Goal: Task Accomplishment & Management: Manage account settings

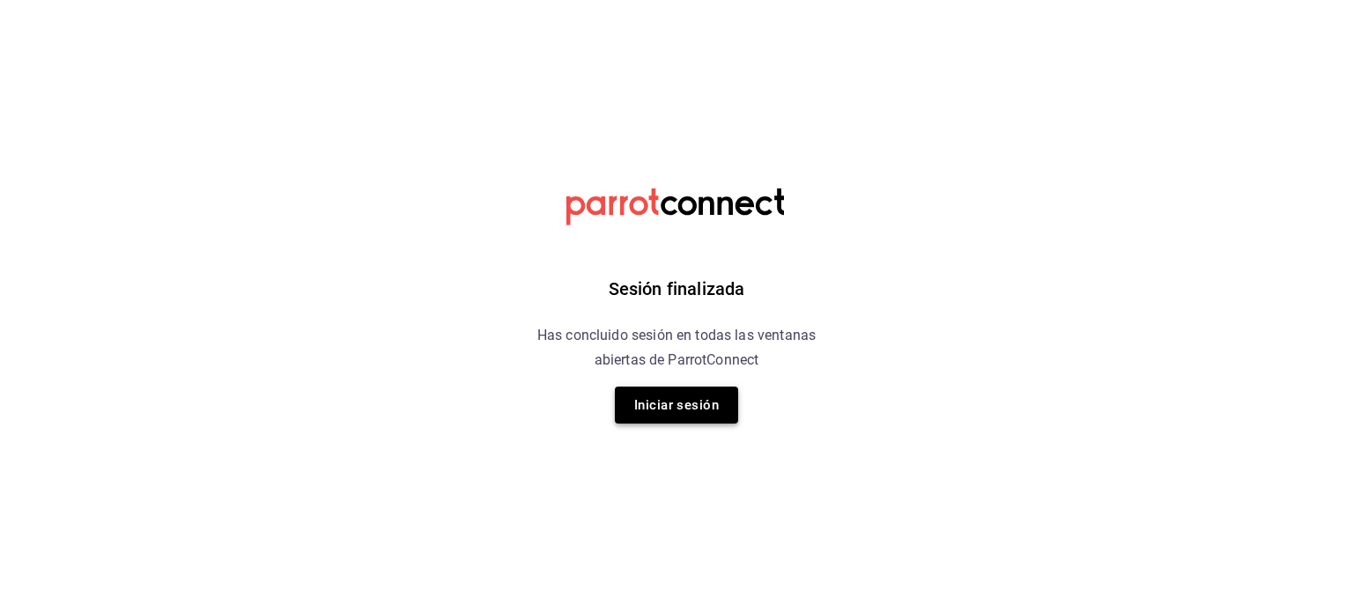
click at [669, 411] on button "Iniciar sesión" at bounding box center [676, 405] width 123 height 37
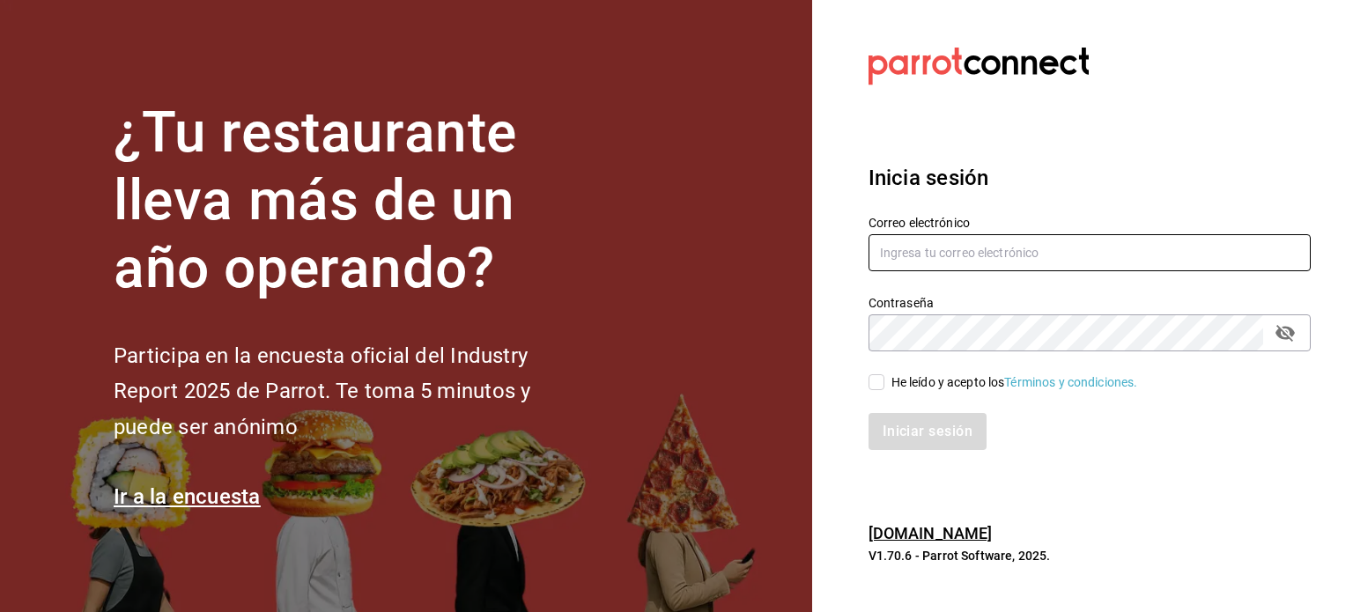
click at [973, 254] on input "text" at bounding box center [1090, 252] width 442 height 37
click at [1105, 263] on input "text" at bounding box center [1090, 252] width 442 height 37
paste input "brendavelaz85@gmail.com"
type input "brendavelaz85@gmail.com"
click at [874, 382] on input "He leído y acepto los Términos y condiciones." at bounding box center [877, 382] width 16 height 16
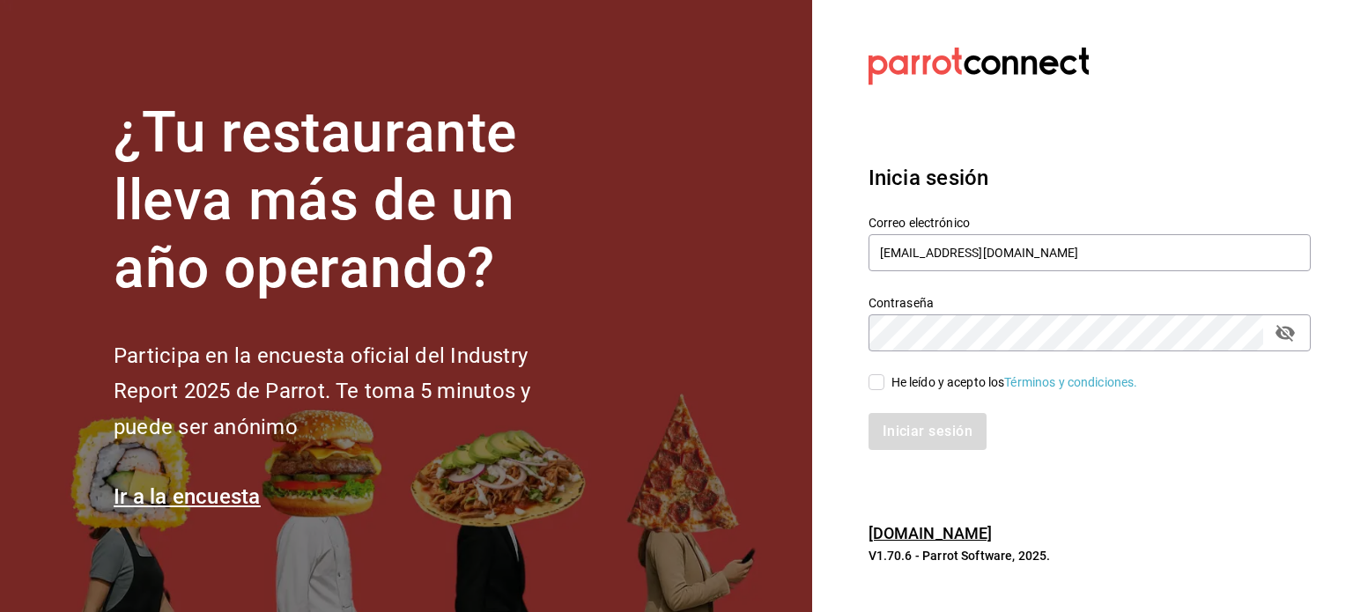
checkbox input "true"
click at [1285, 332] on icon "passwordField" at bounding box center [1285, 332] width 21 height 21
click at [890, 406] on div "Iniciar sesión" at bounding box center [1078, 421] width 463 height 58
click at [887, 415] on button "Iniciar sesión" at bounding box center [929, 431] width 120 height 37
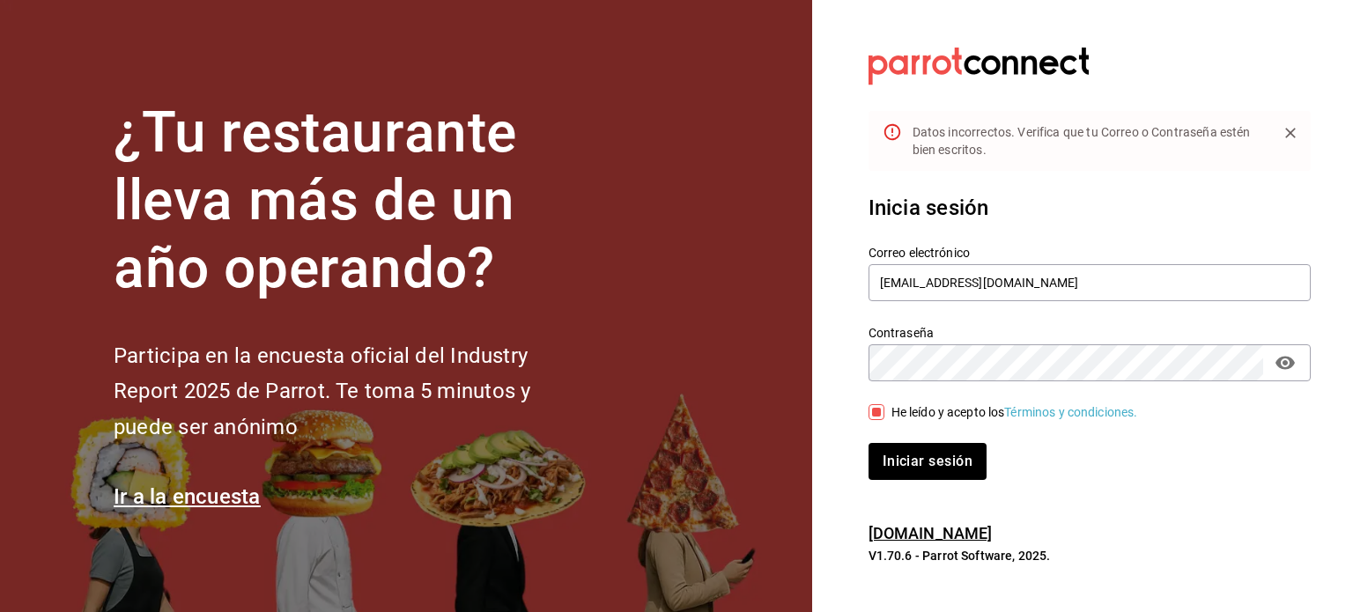
click at [869, 443] on button "Iniciar sesión" at bounding box center [928, 461] width 118 height 37
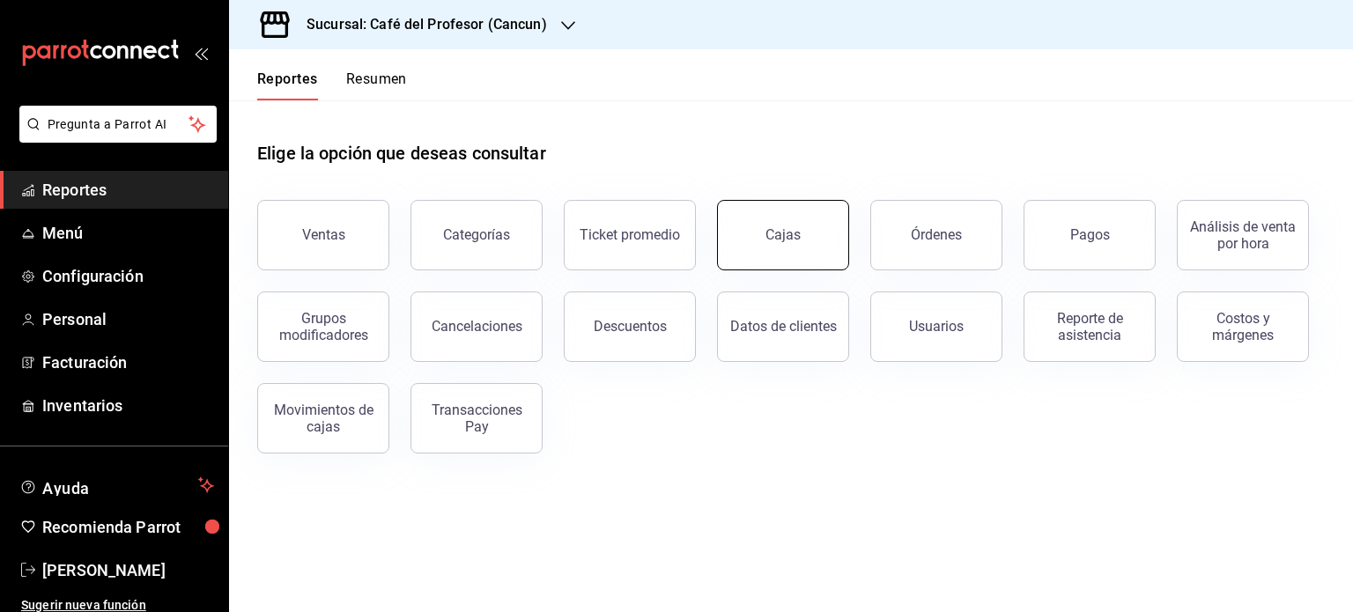
click at [768, 228] on div "Cajas" at bounding box center [784, 235] width 36 height 21
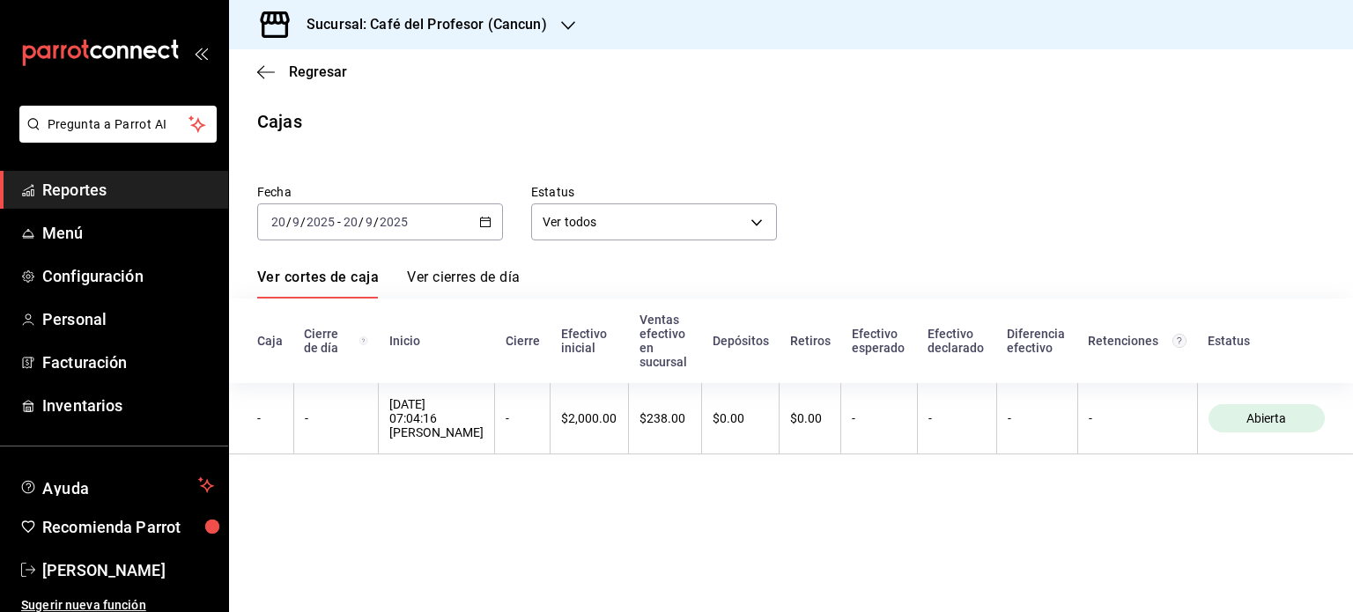
click at [445, 19] on h3 "Sucursal: Café del Profesor (Cancun)" at bounding box center [419, 24] width 255 height 21
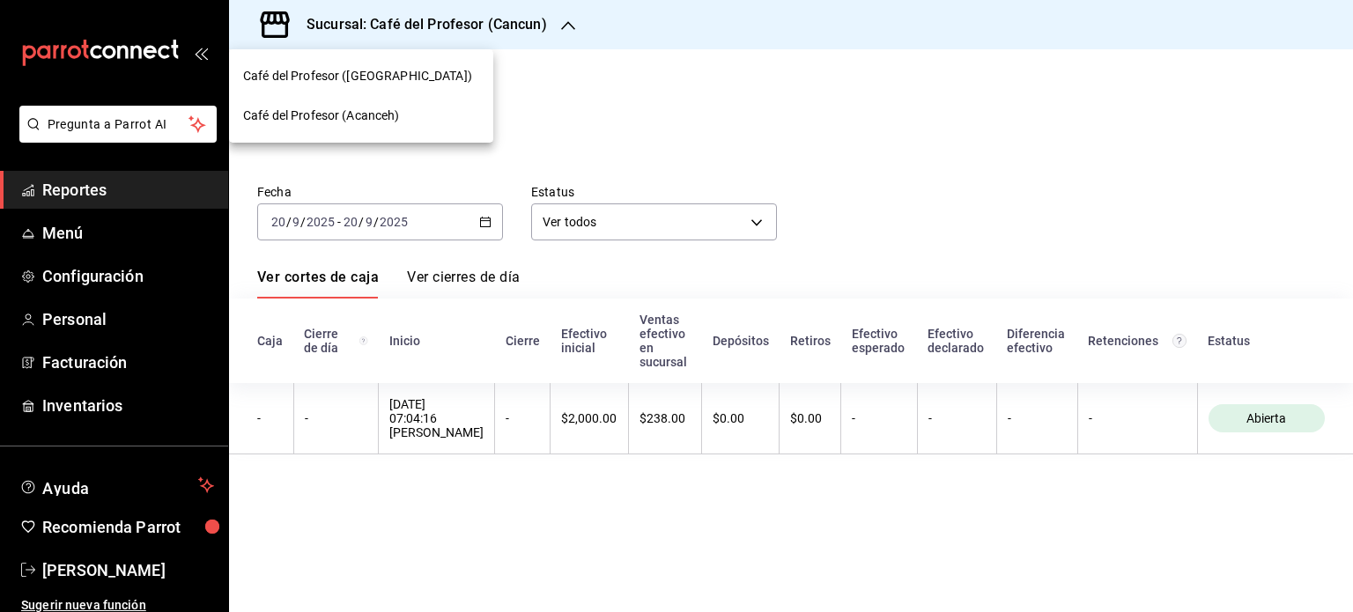
click at [356, 105] on div "Café del Profesor (Acanceh)" at bounding box center [361, 116] width 264 height 40
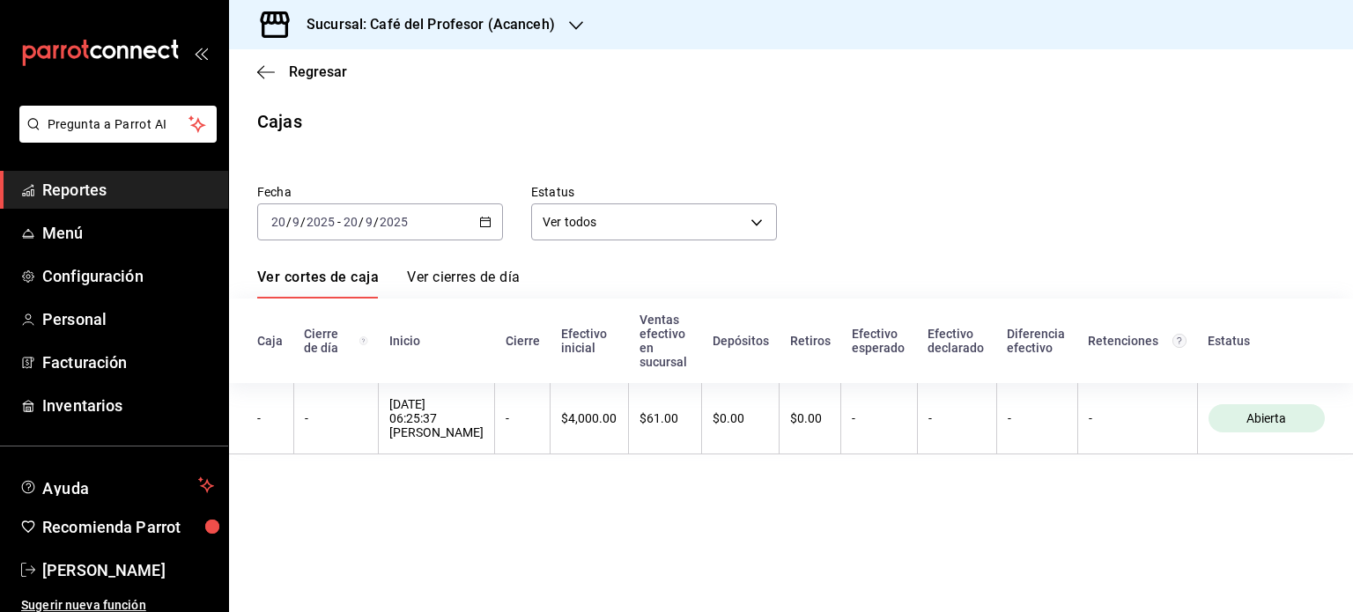
click at [479, 222] on icon "button" at bounding box center [485, 222] width 12 height 12
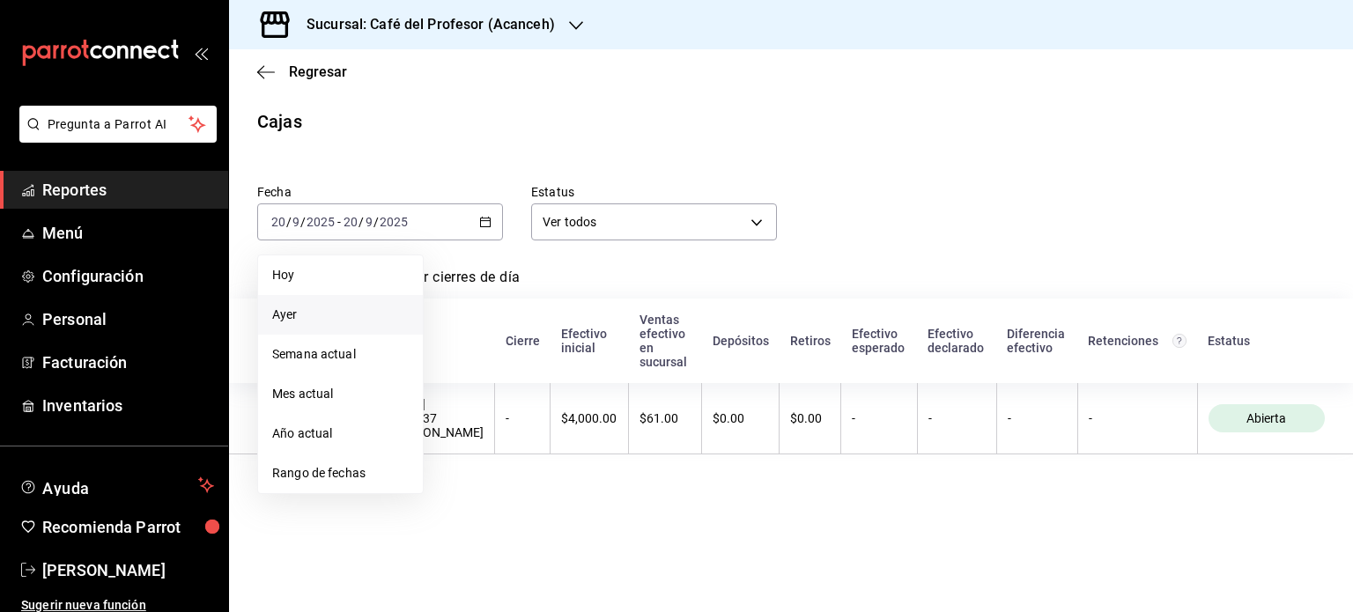
click at [302, 317] on span "Ayer" at bounding box center [340, 315] width 137 height 19
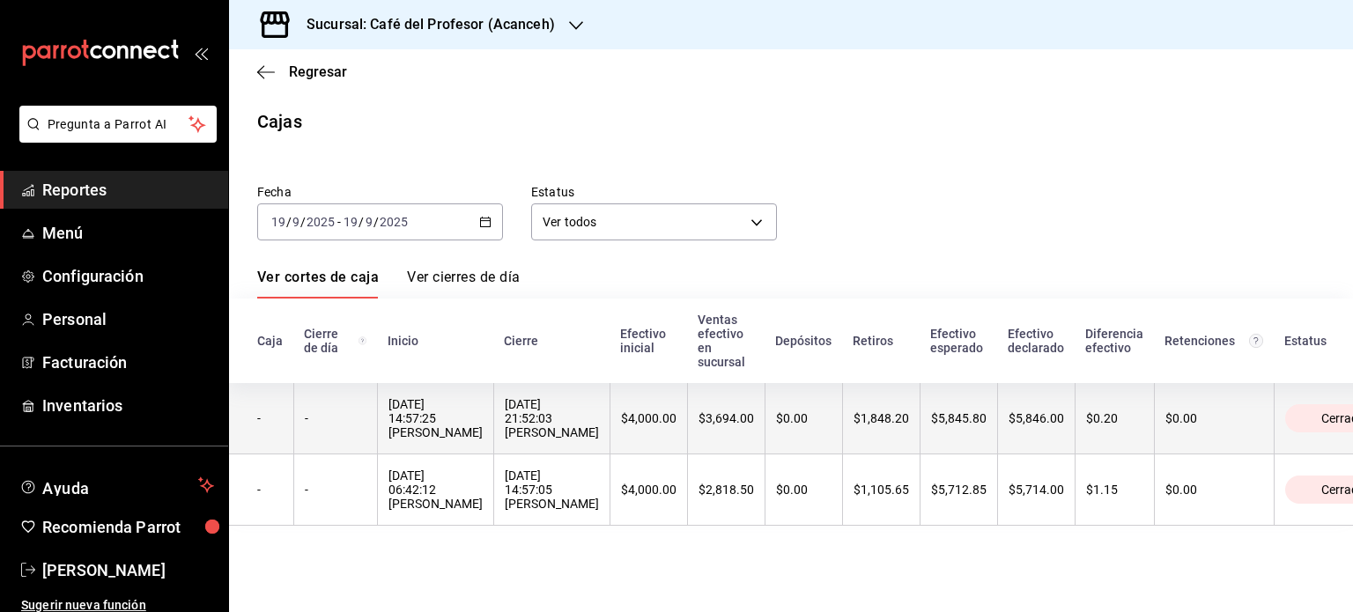
click at [610, 411] on th "$4,000.00" at bounding box center [649, 418] width 78 height 71
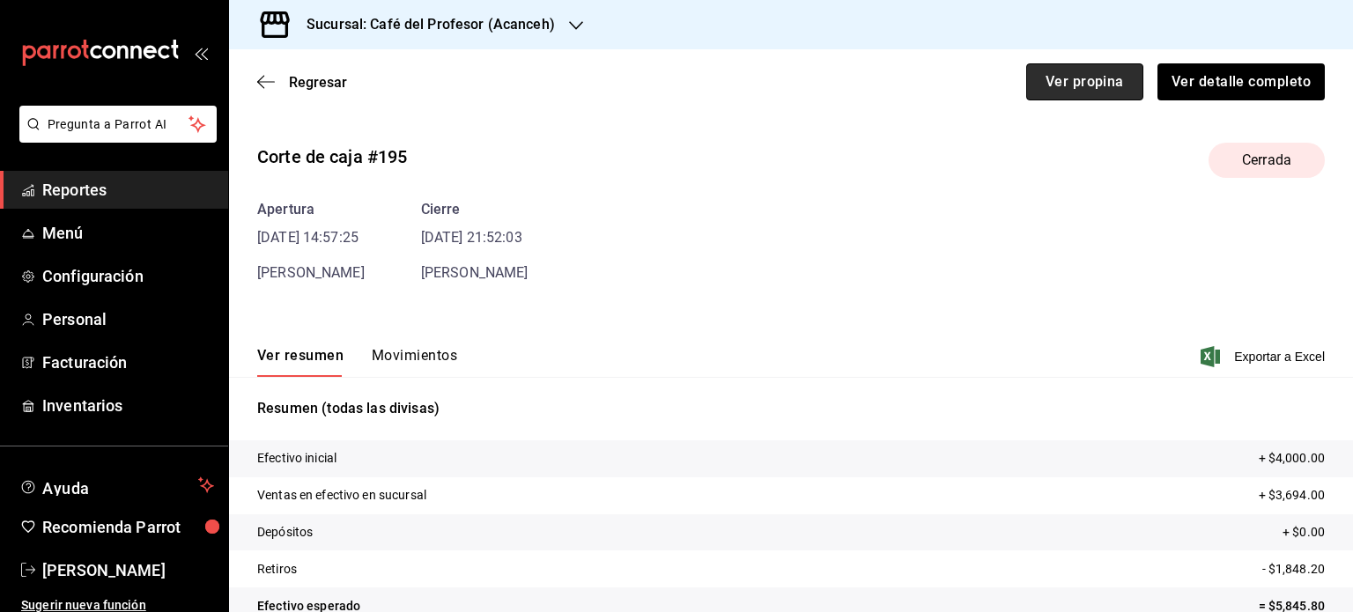
click at [1057, 83] on button "Ver propina" at bounding box center [1084, 81] width 117 height 37
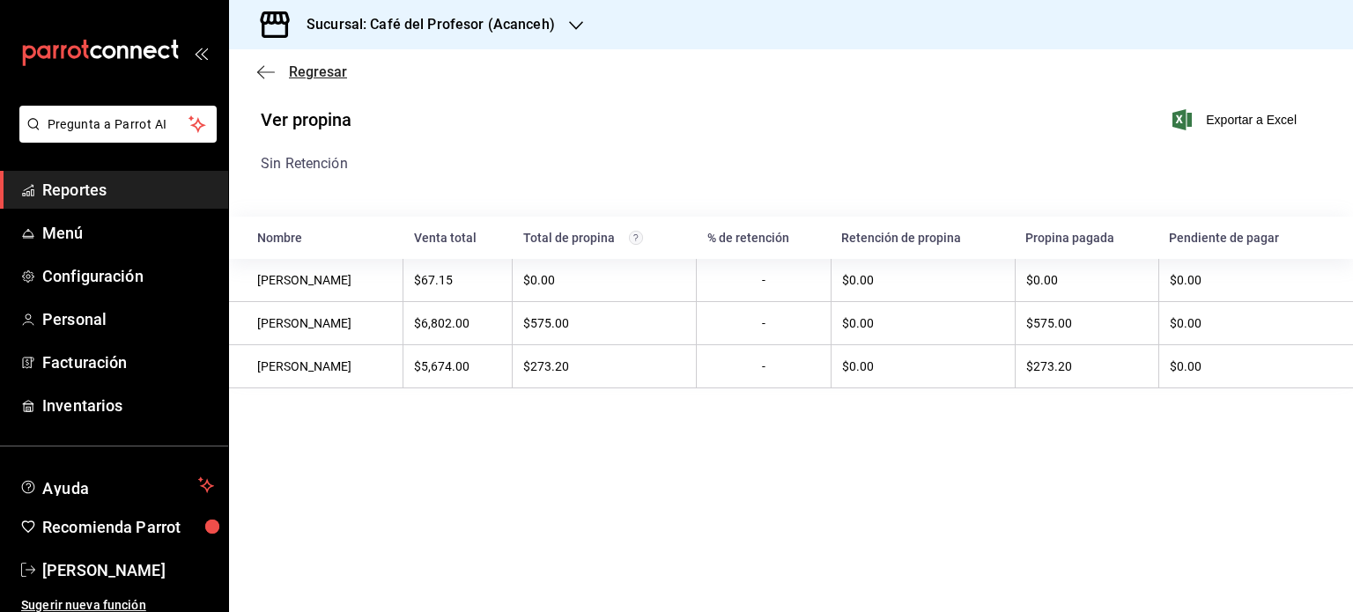
click at [259, 68] on icon "button" at bounding box center [266, 72] width 18 height 16
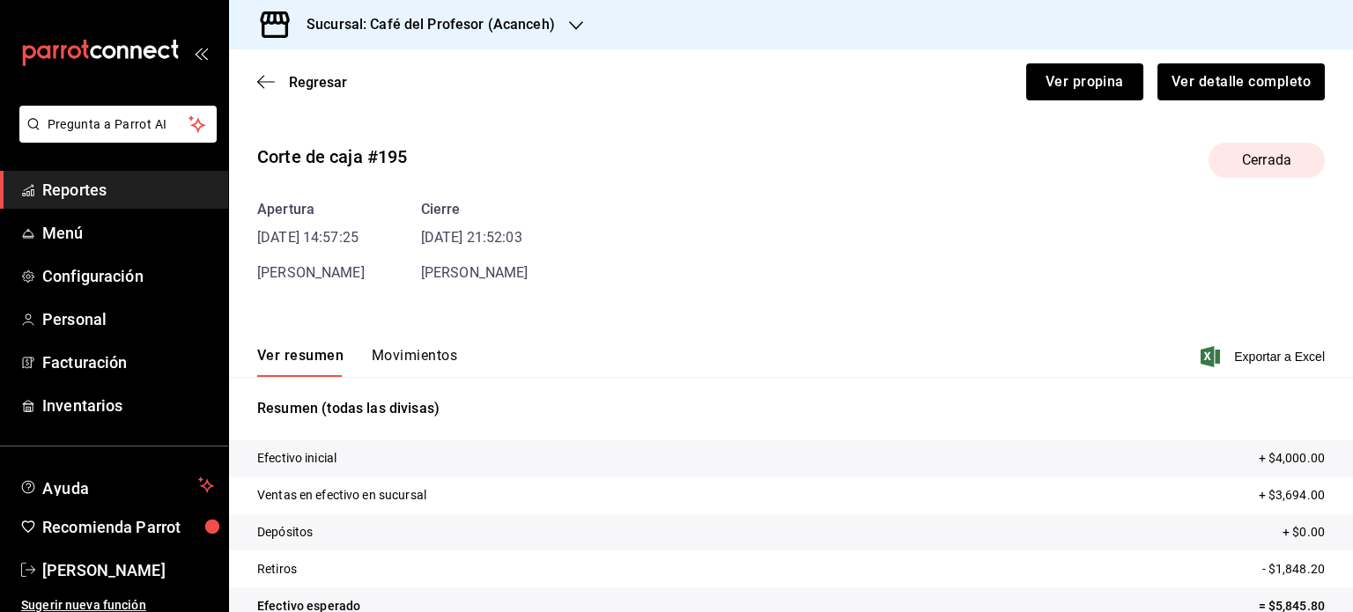
click at [417, 362] on button "Movimientos" at bounding box center [414, 362] width 85 height 30
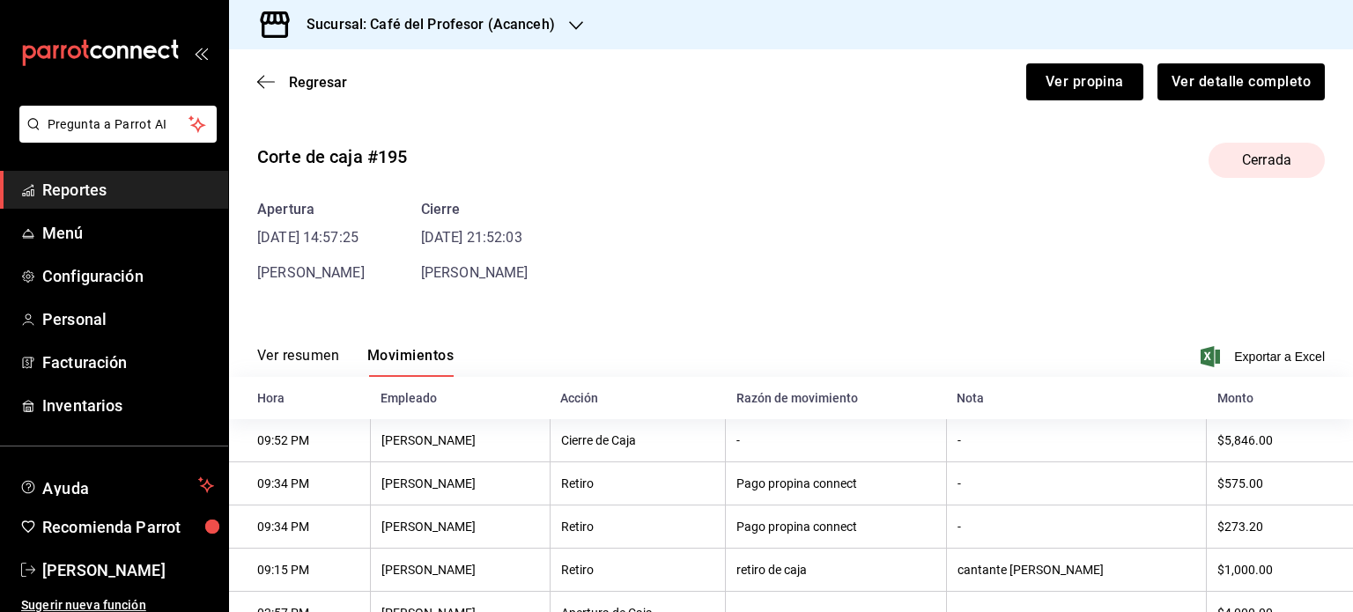
scroll to position [68, 0]
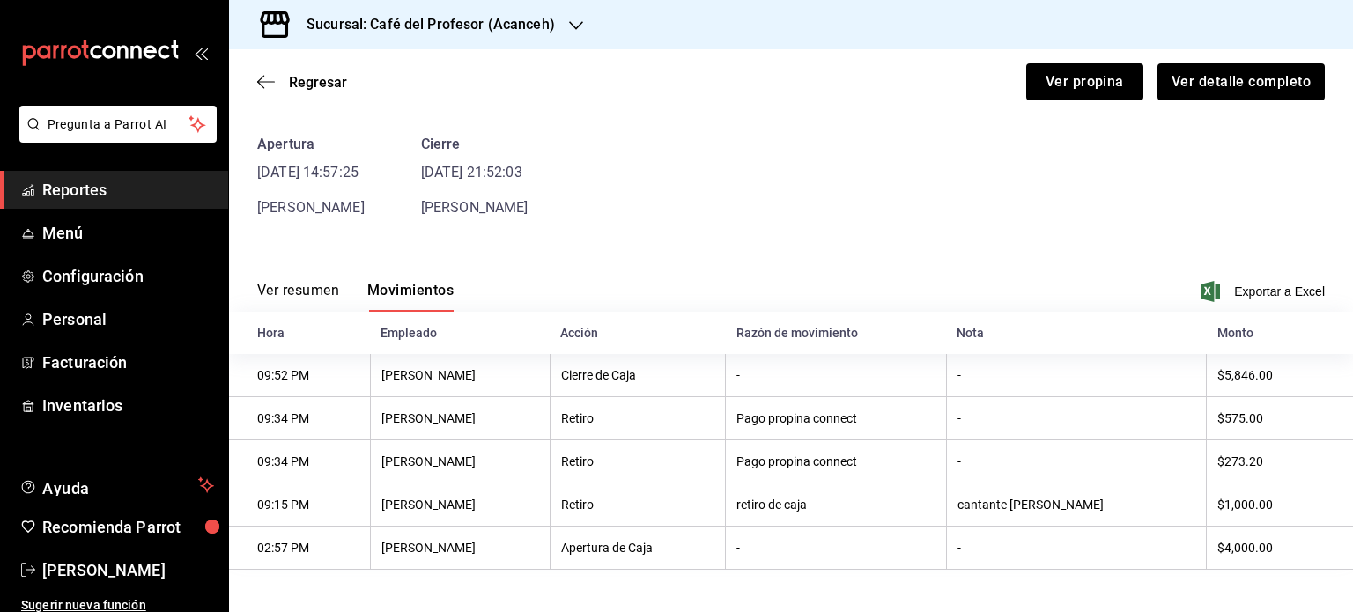
click at [418, 277] on div "Ver resumen Movimientos Exportar a Excel" at bounding box center [791, 286] width 1124 height 51
click at [268, 82] on icon "button" at bounding box center [266, 81] width 18 height 1
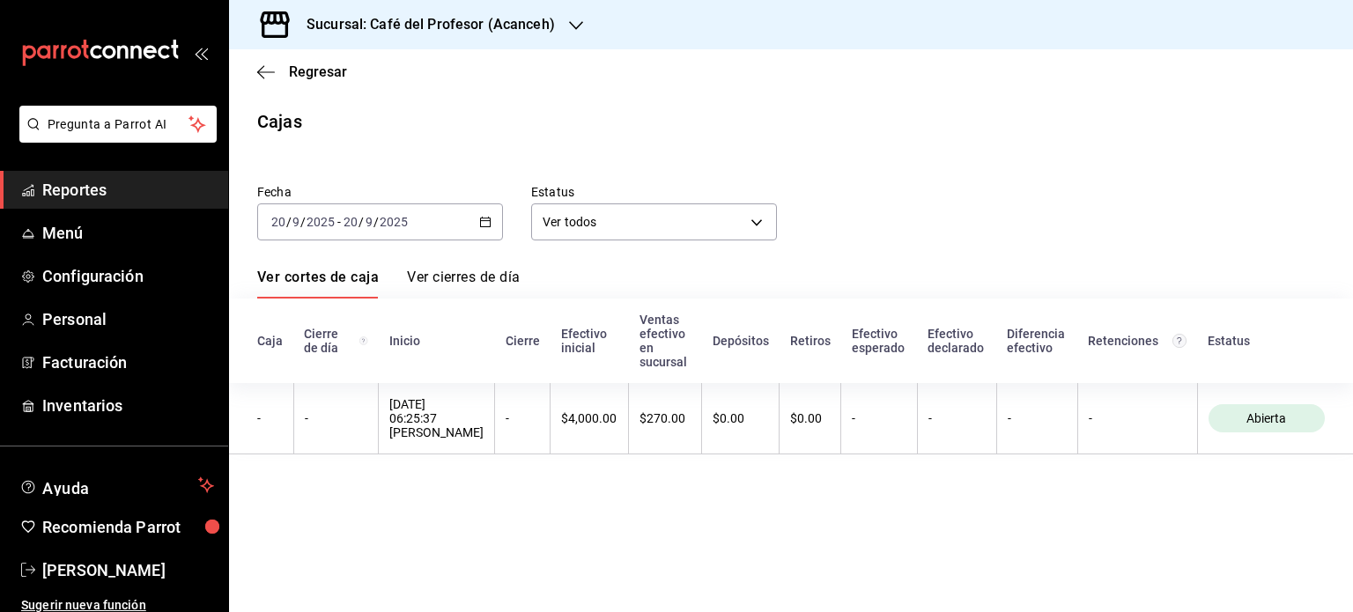
click at [268, 82] on div "Regresar" at bounding box center [791, 71] width 1124 height 45
click at [470, 221] on div "[DATE] [DATE] - [DATE] [DATE]" at bounding box center [380, 222] width 246 height 37
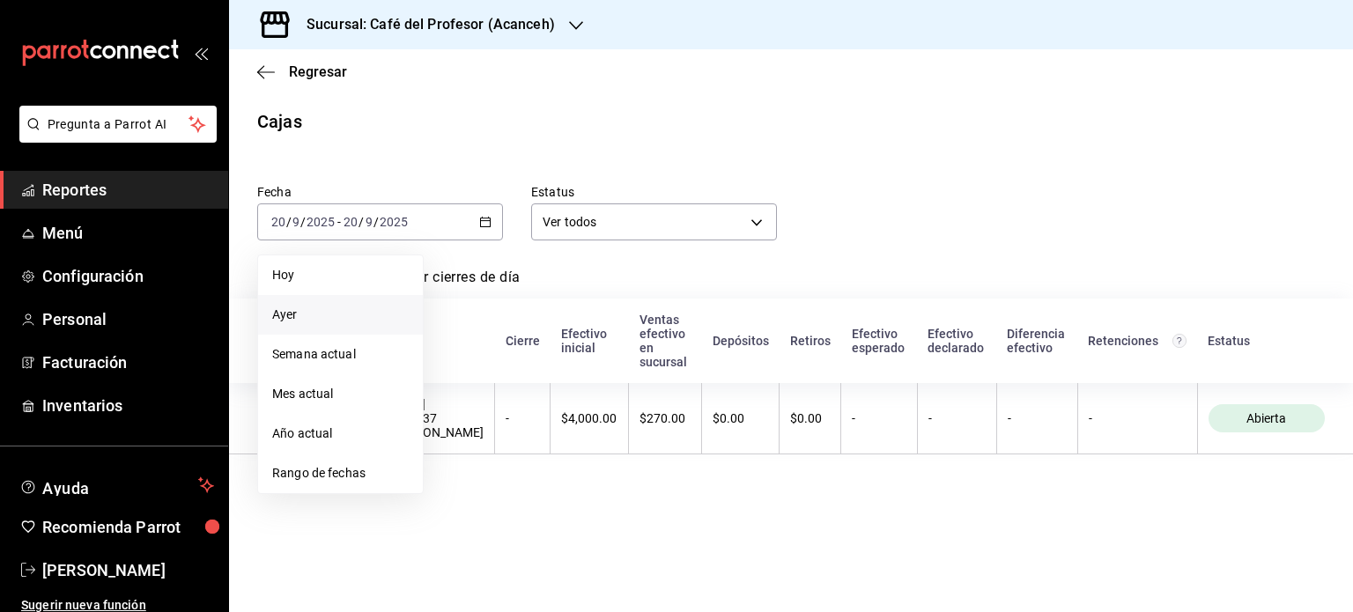
click at [292, 319] on span "Ayer" at bounding box center [340, 315] width 137 height 19
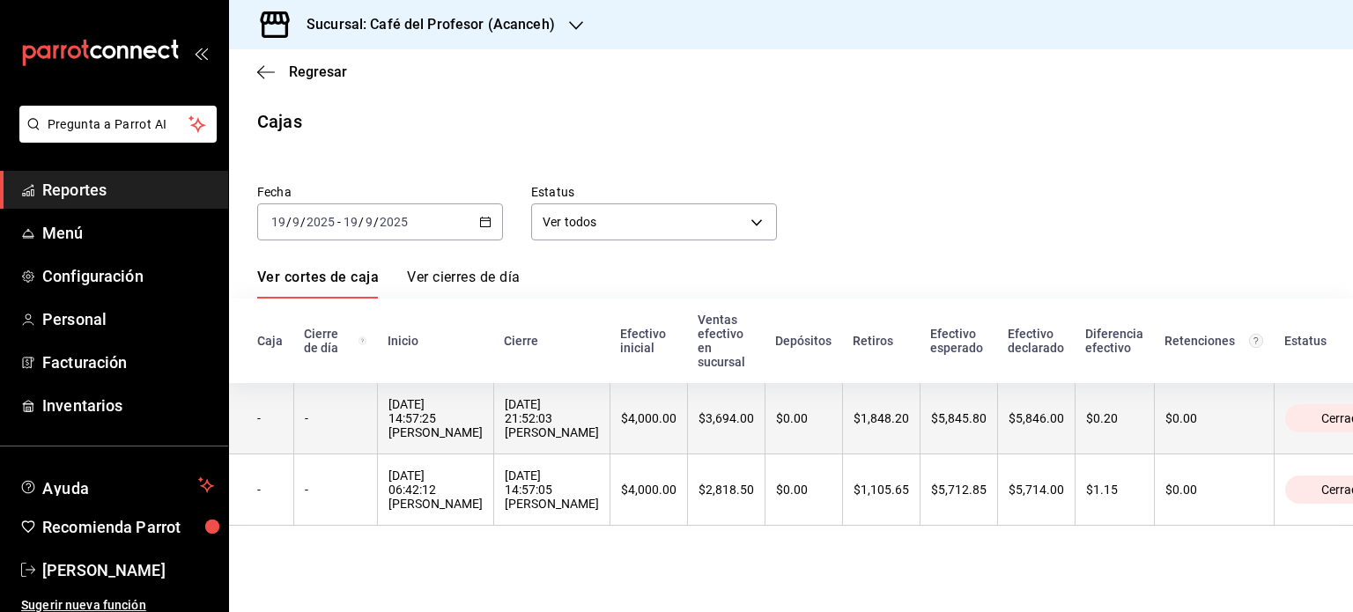
click at [409, 419] on div "[DATE] 14:57:25 [PERSON_NAME]" at bounding box center [436, 418] width 94 height 42
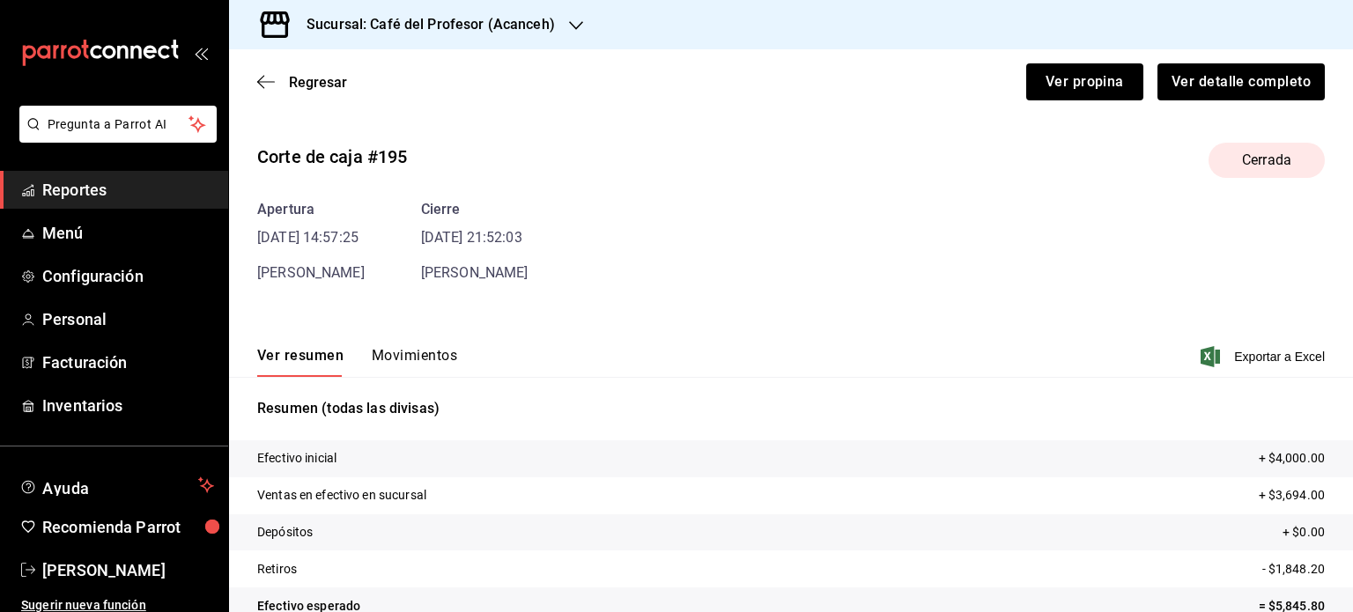
scroll to position [107, 0]
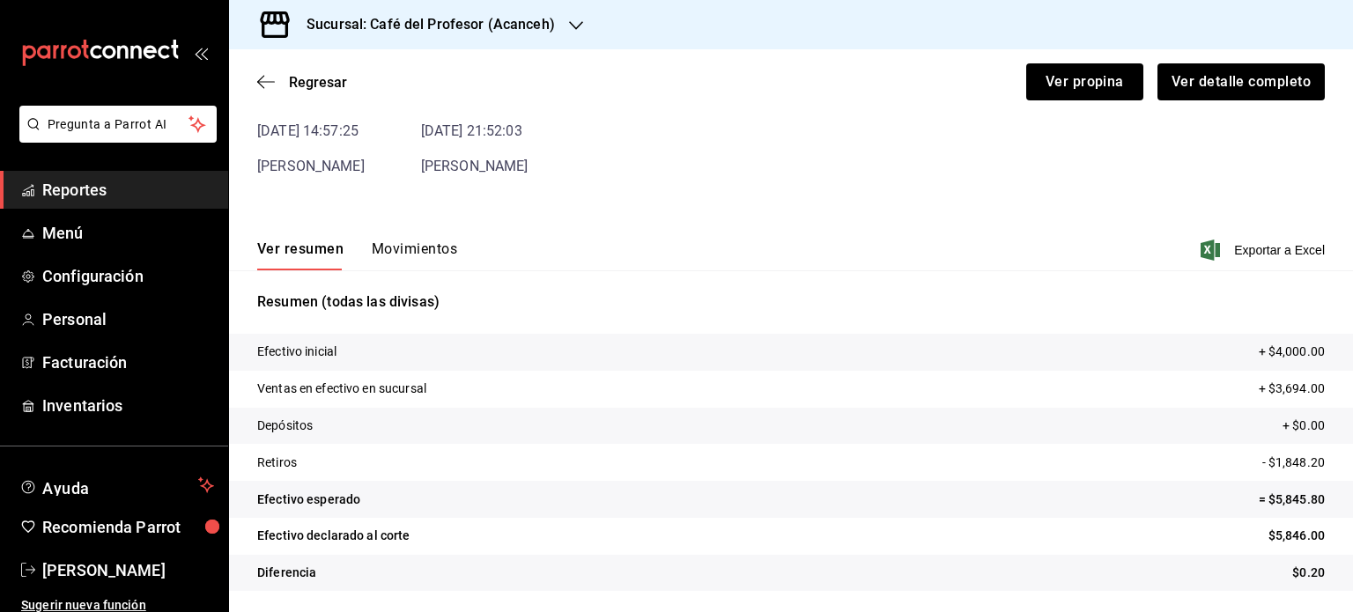
click at [418, 257] on button "Movimientos" at bounding box center [414, 256] width 85 height 30
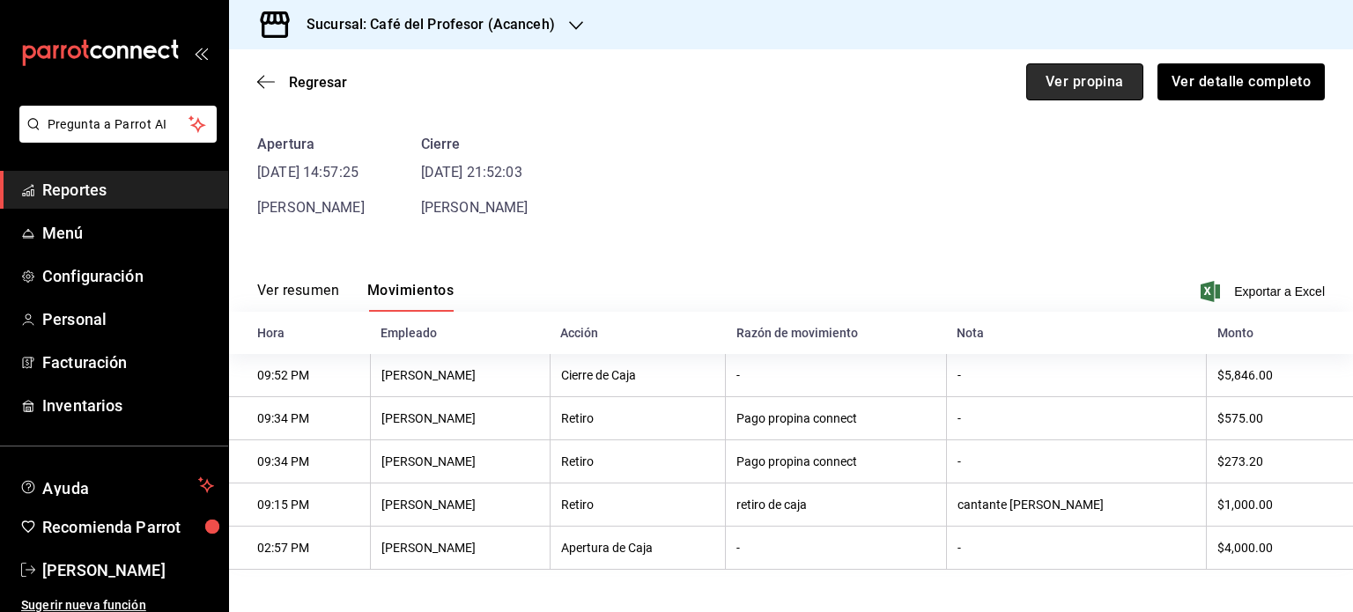
click at [1049, 87] on button "Ver propina" at bounding box center [1084, 81] width 117 height 37
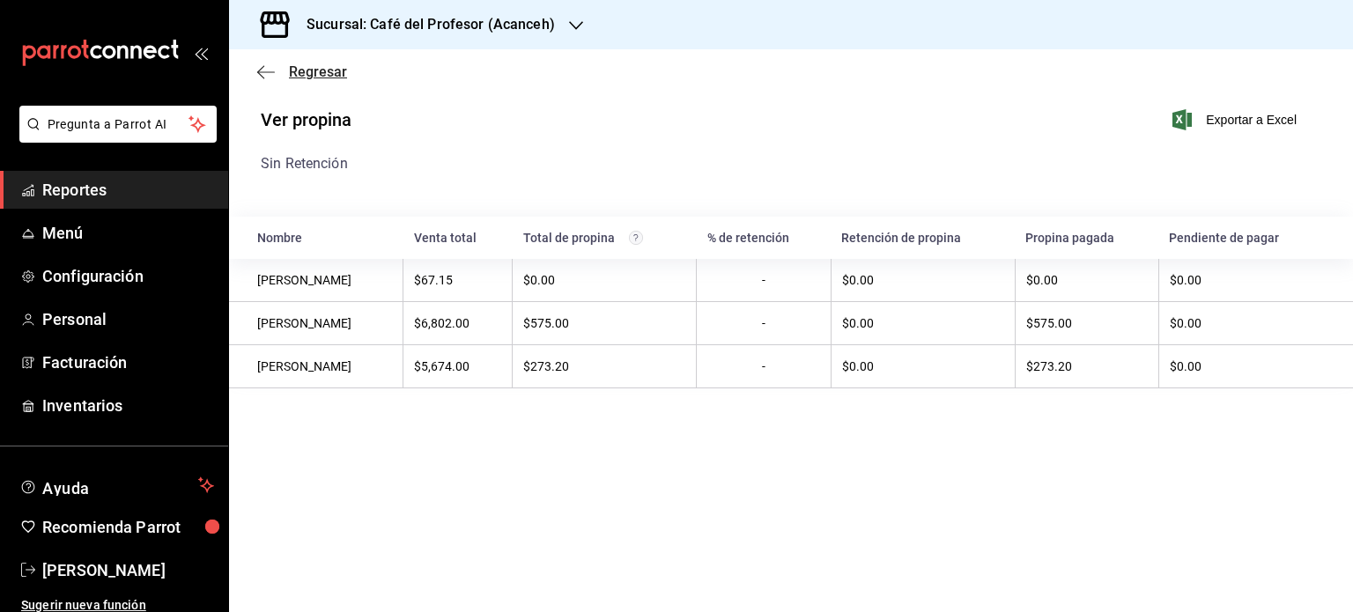
click at [332, 78] on span "Regresar" at bounding box center [318, 71] width 58 height 17
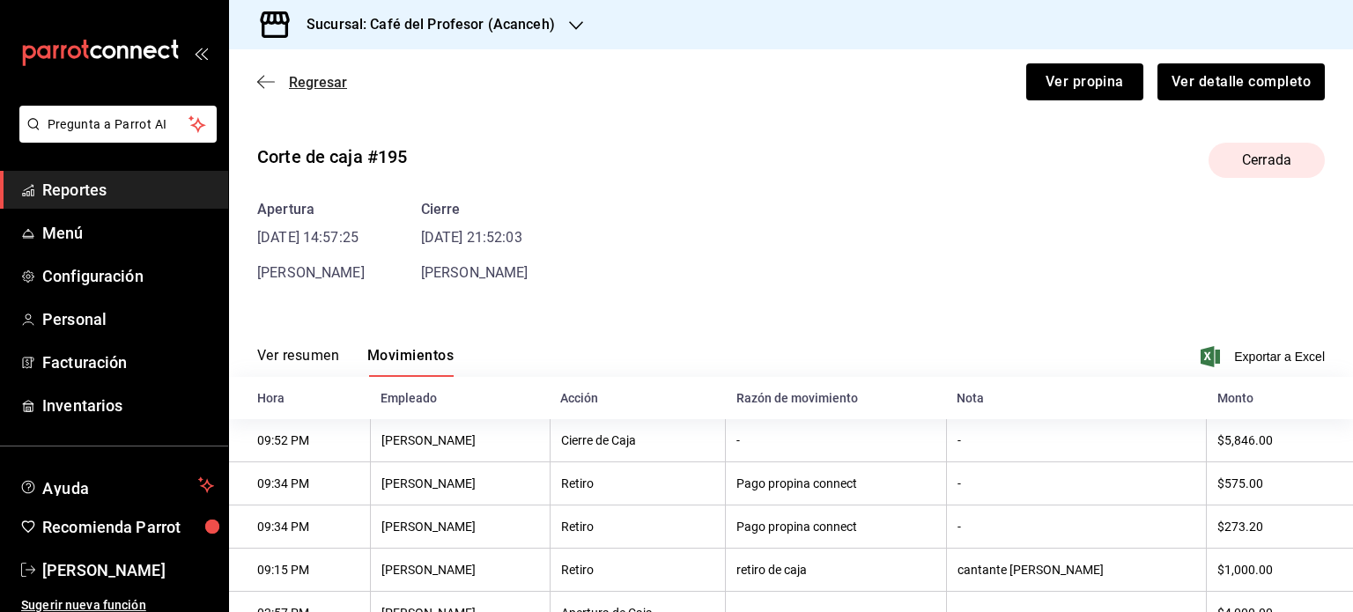
click at [322, 82] on span "Regresar" at bounding box center [318, 82] width 58 height 17
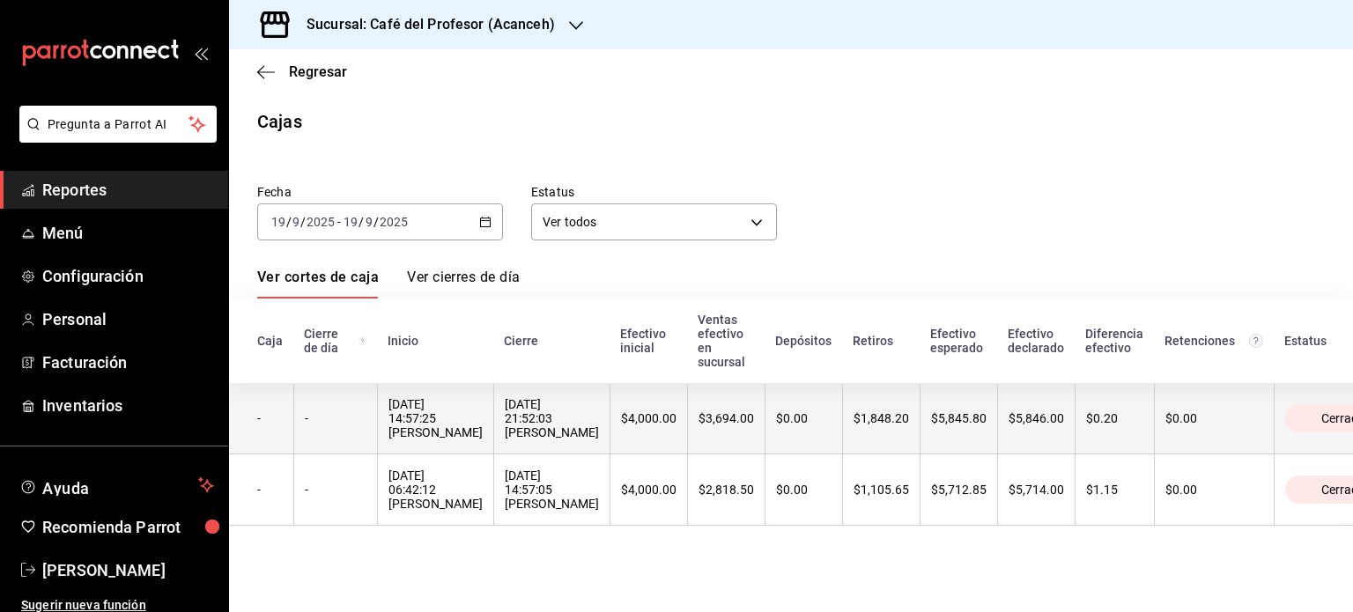
click at [493, 450] on th "[DATE] 21:52:03 [PERSON_NAME]" at bounding box center [551, 418] width 116 height 71
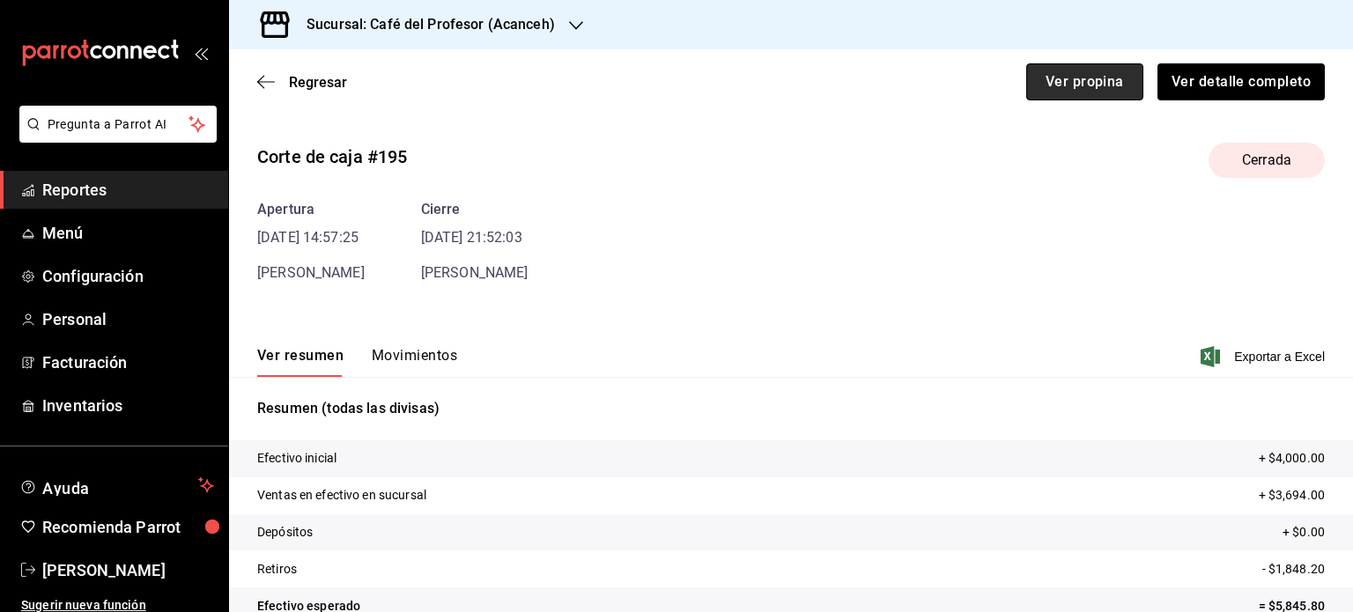
click at [1096, 93] on button "Ver propina" at bounding box center [1084, 81] width 117 height 37
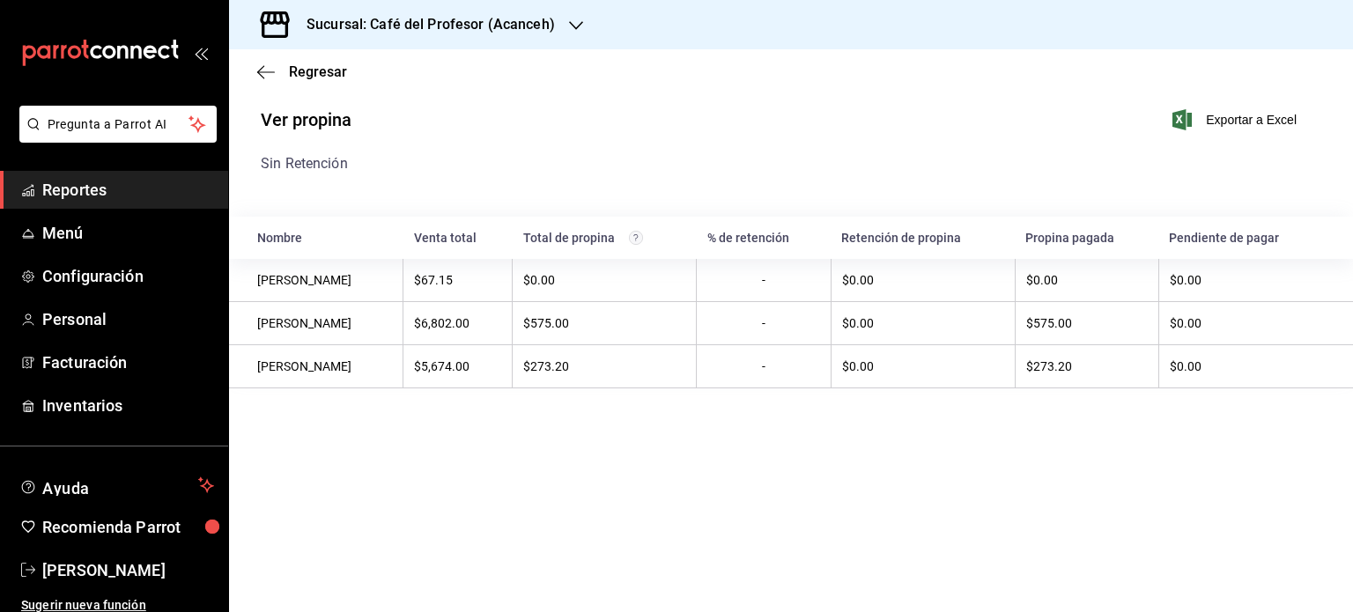
click at [305, 61] on div "Regresar" at bounding box center [791, 71] width 1124 height 45
click at [315, 63] on span "Regresar" at bounding box center [318, 71] width 58 height 17
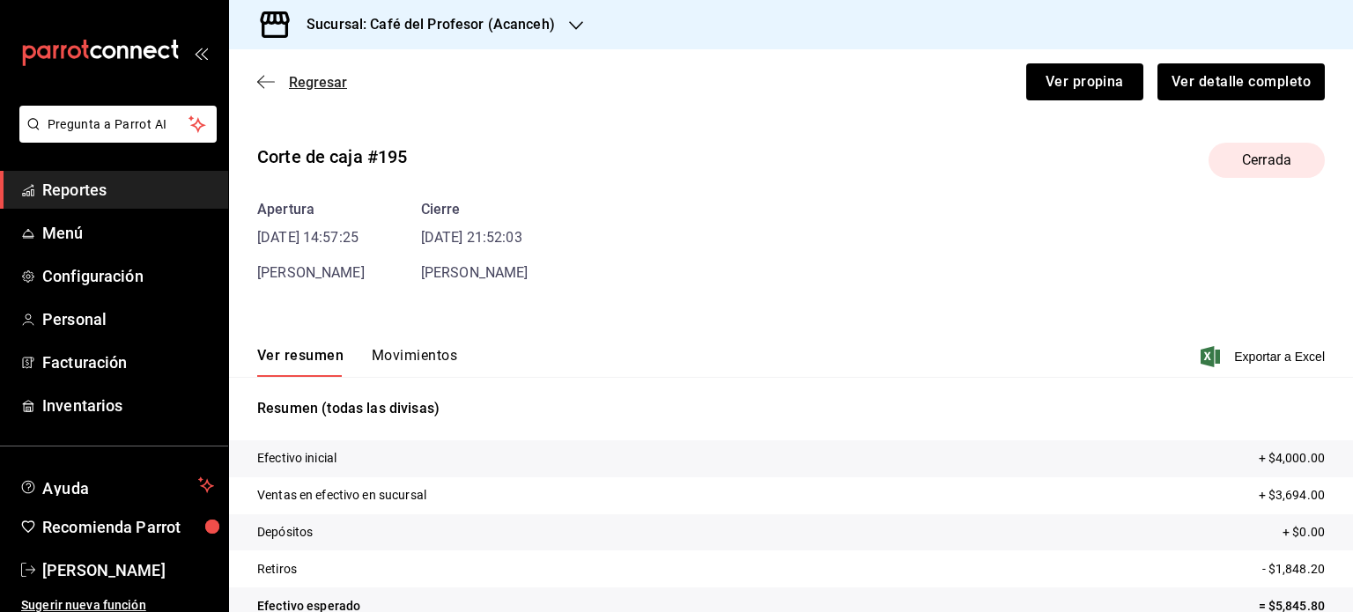
click at [317, 84] on span "Regresar" at bounding box center [318, 82] width 58 height 17
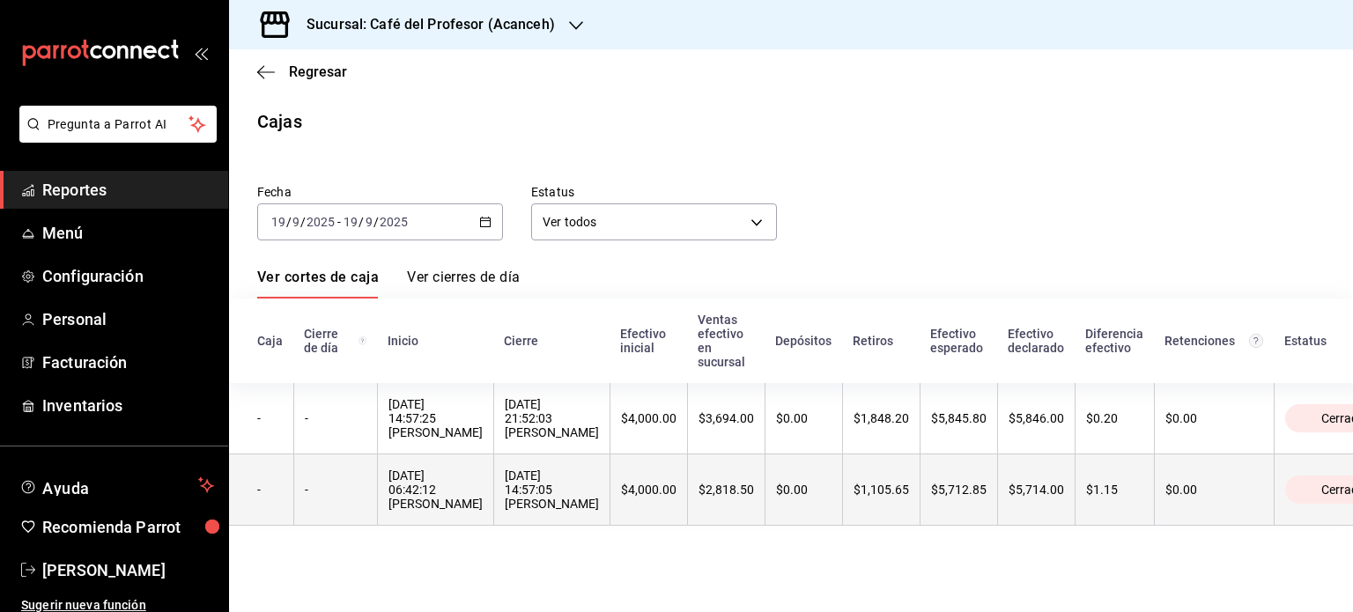
click at [507, 481] on div "[DATE] 14:57:05 [PERSON_NAME]" at bounding box center [552, 490] width 94 height 42
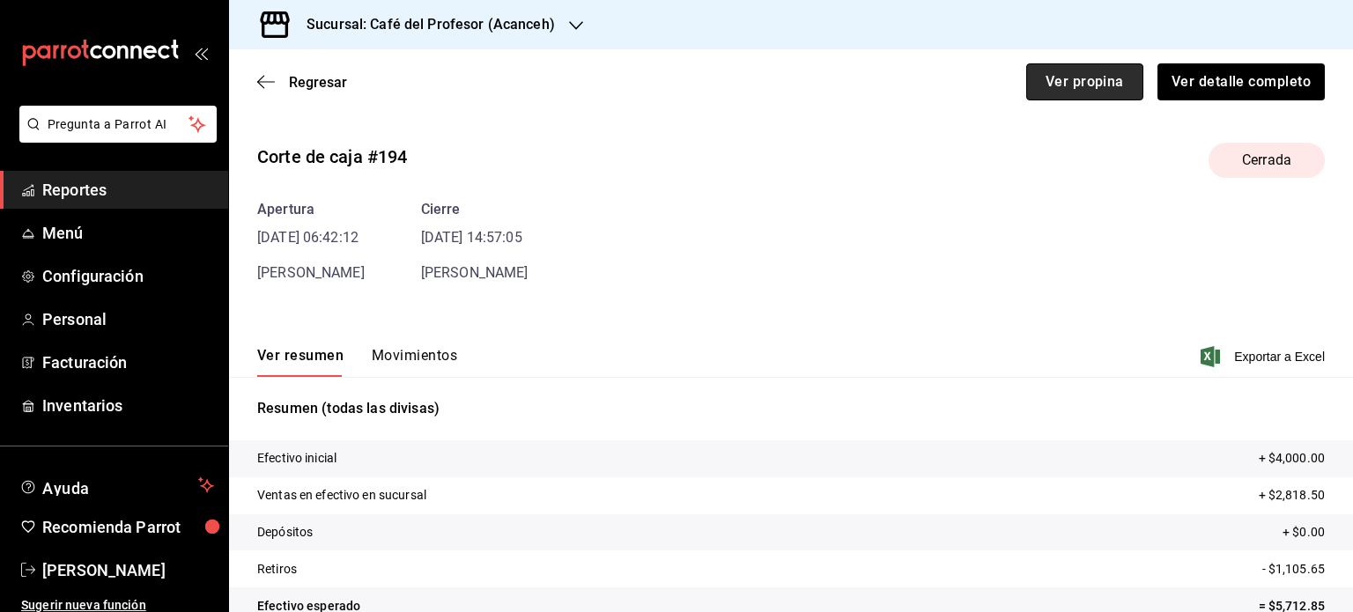
click at [1075, 83] on button "Ver propina" at bounding box center [1084, 81] width 117 height 37
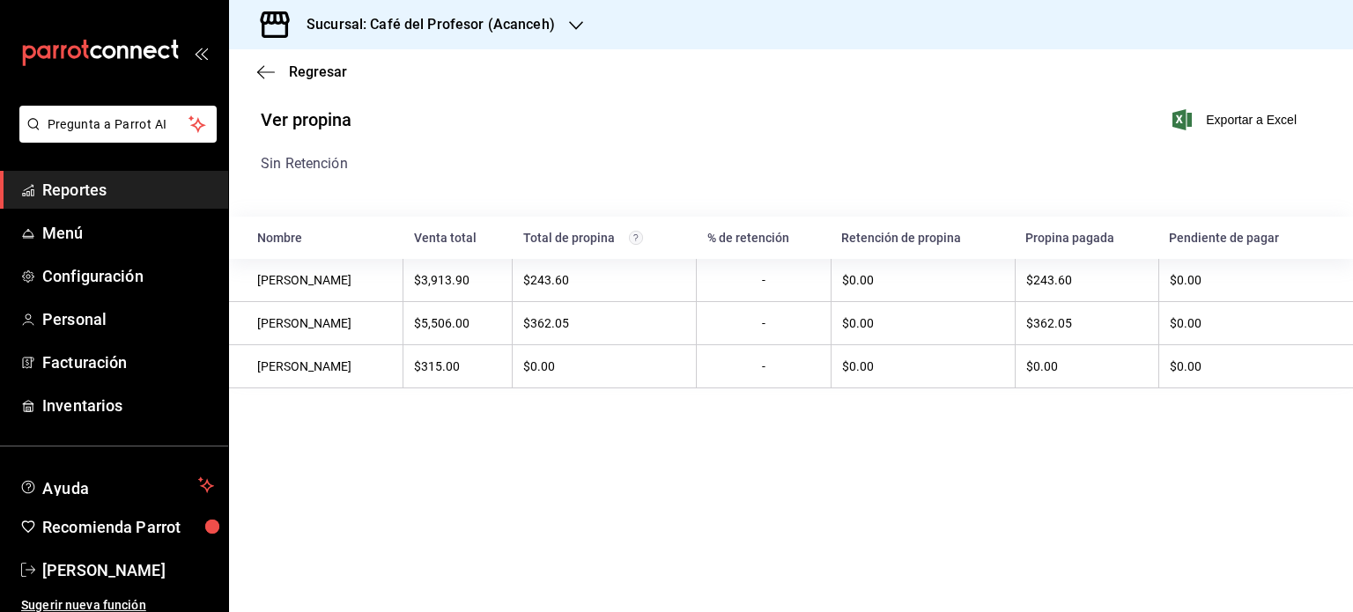
drag, startPoint x: 312, startPoint y: 126, endPoint x: 303, endPoint y: 123, distance: 9.2
click at [311, 126] on h1 "Ver propina" at bounding box center [306, 120] width 91 height 24
click at [321, 63] on span "Regresar" at bounding box center [318, 71] width 58 height 17
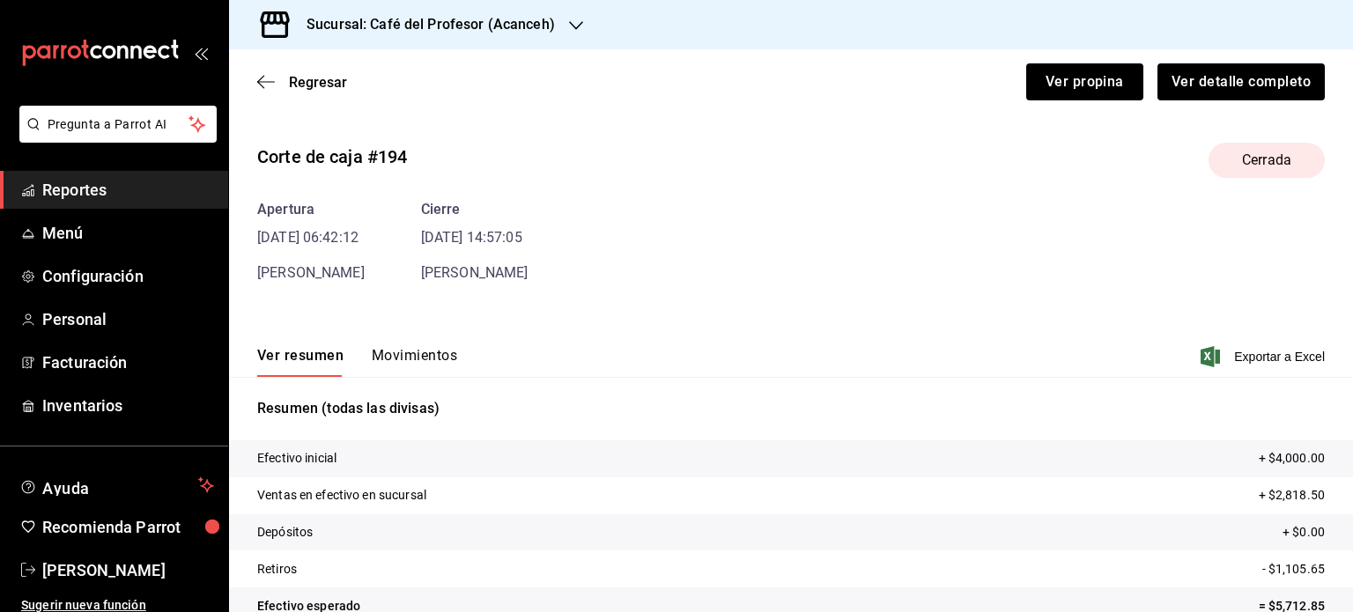
scroll to position [107, 0]
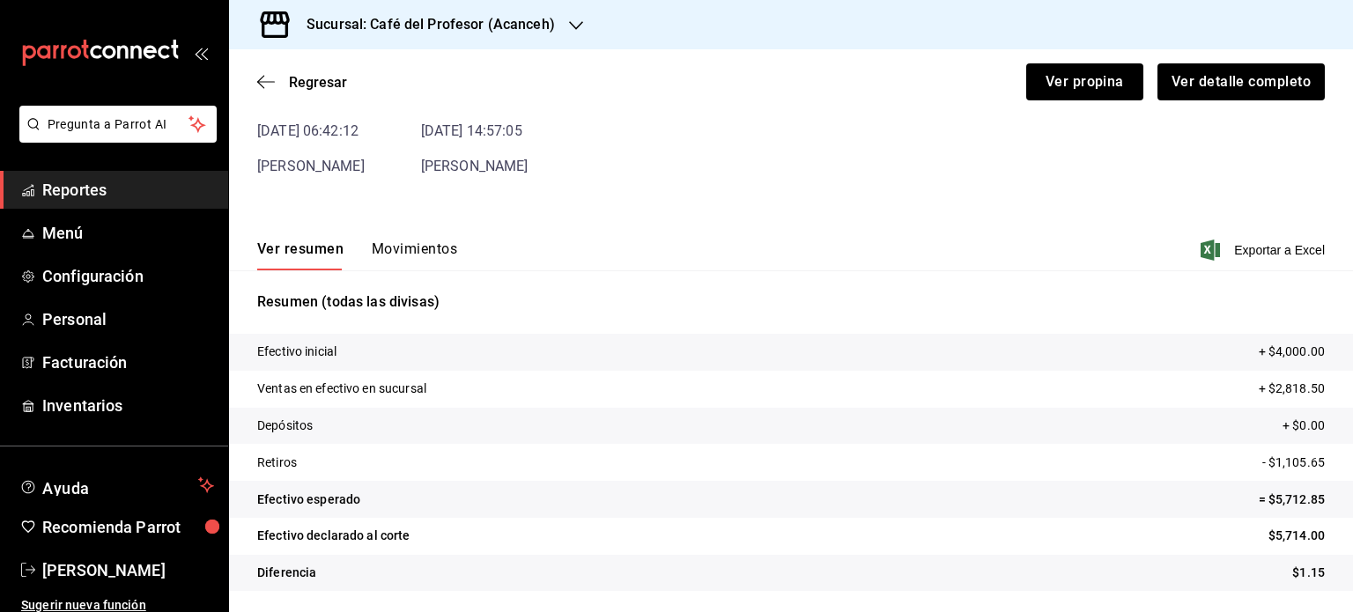
click at [413, 246] on button "Movimientos" at bounding box center [414, 256] width 85 height 30
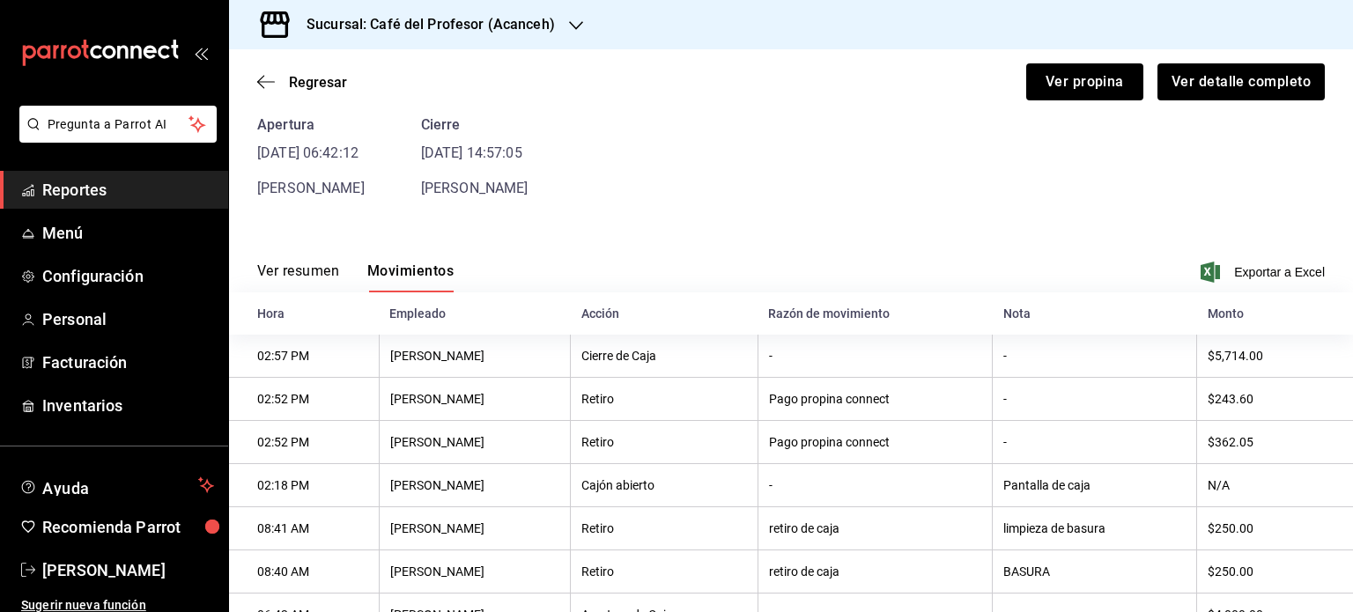
scroll to position [155, 0]
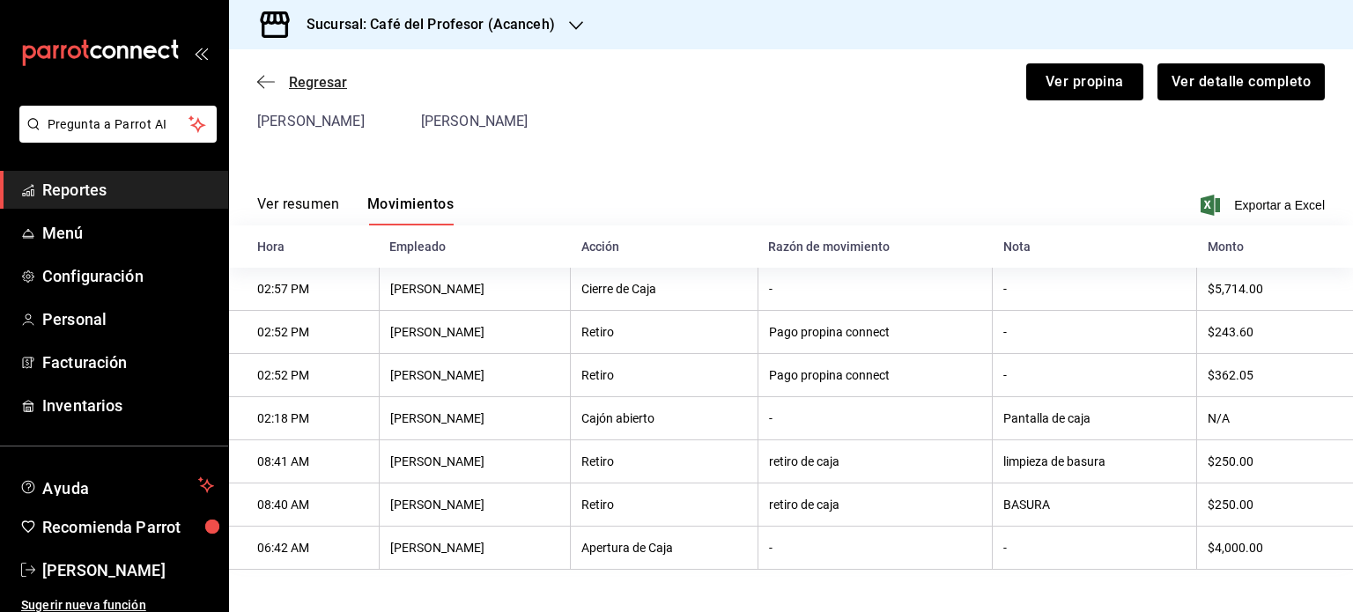
click at [297, 83] on span "Regresar" at bounding box center [318, 82] width 58 height 17
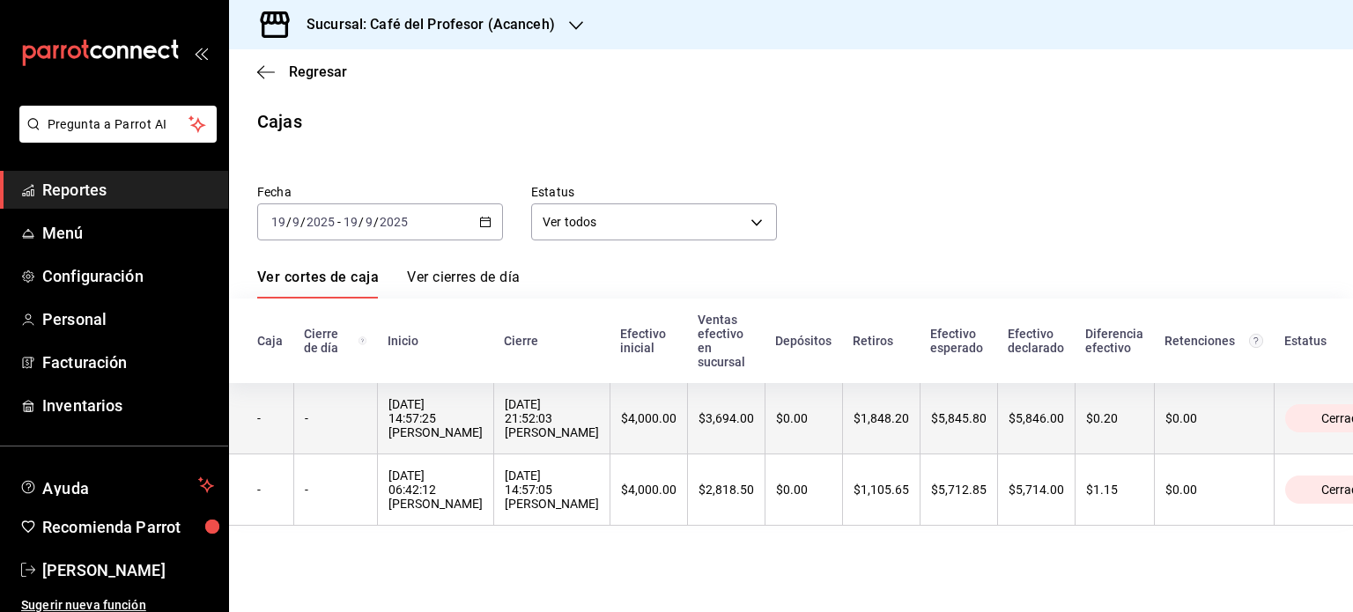
click at [493, 450] on th "[DATE] 21:52:03 [PERSON_NAME]" at bounding box center [551, 418] width 116 height 71
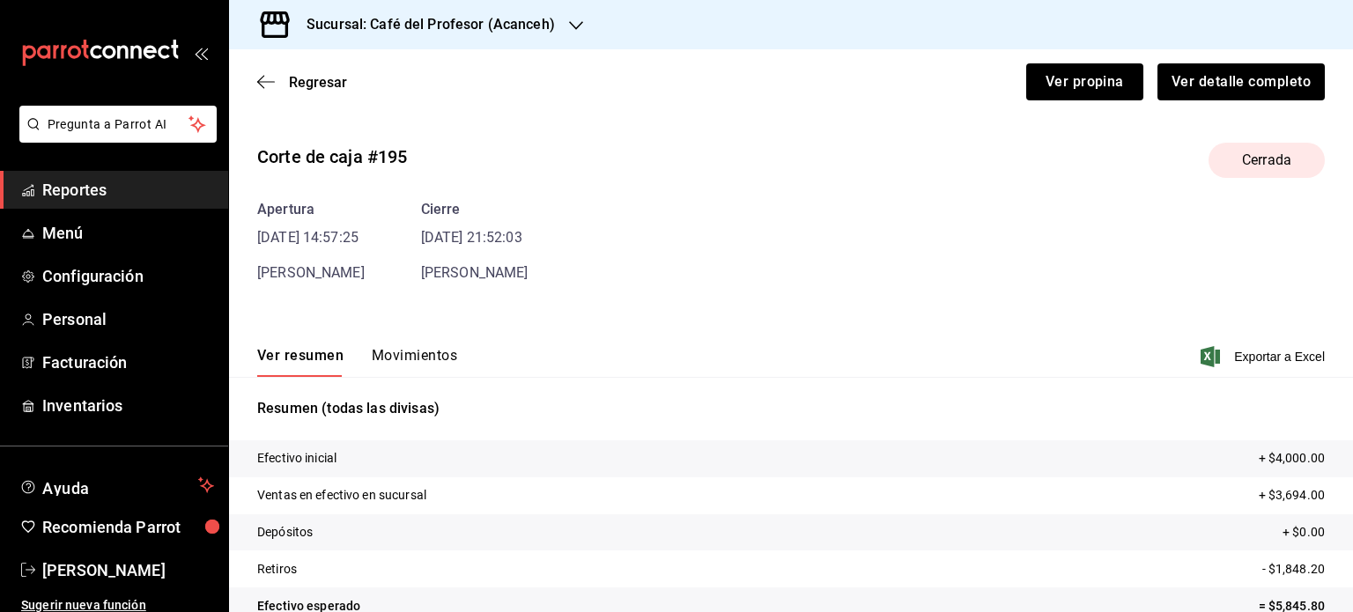
click at [416, 356] on button "Movimientos" at bounding box center [414, 362] width 85 height 30
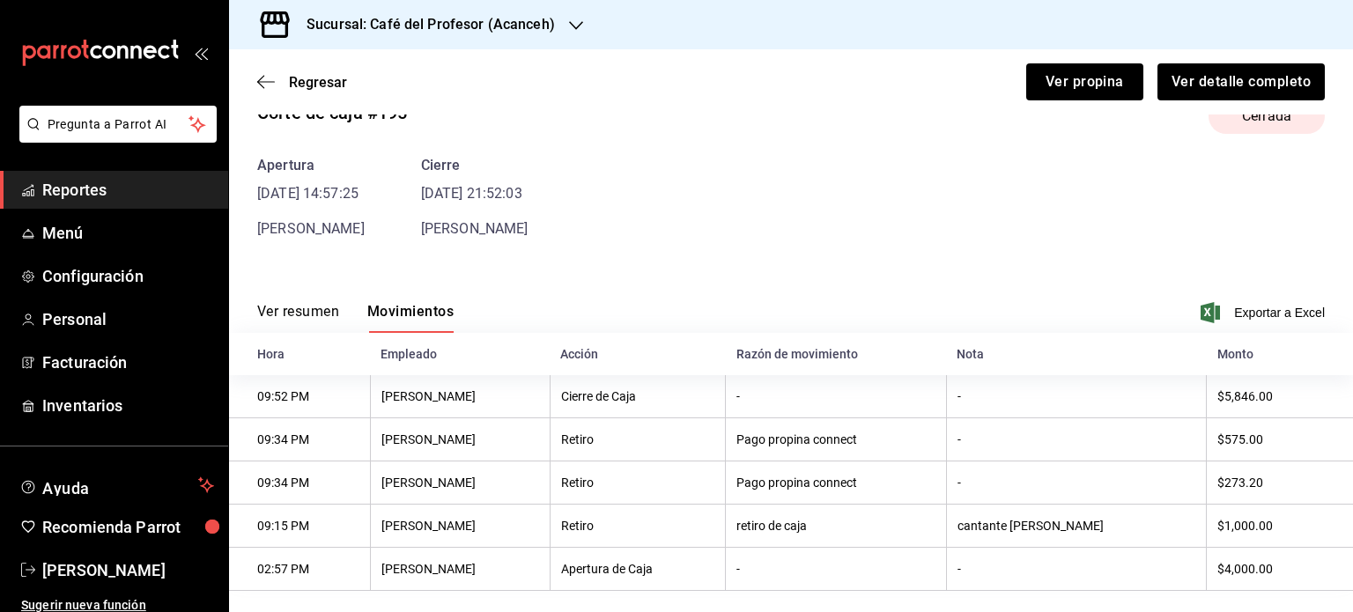
scroll to position [68, 0]
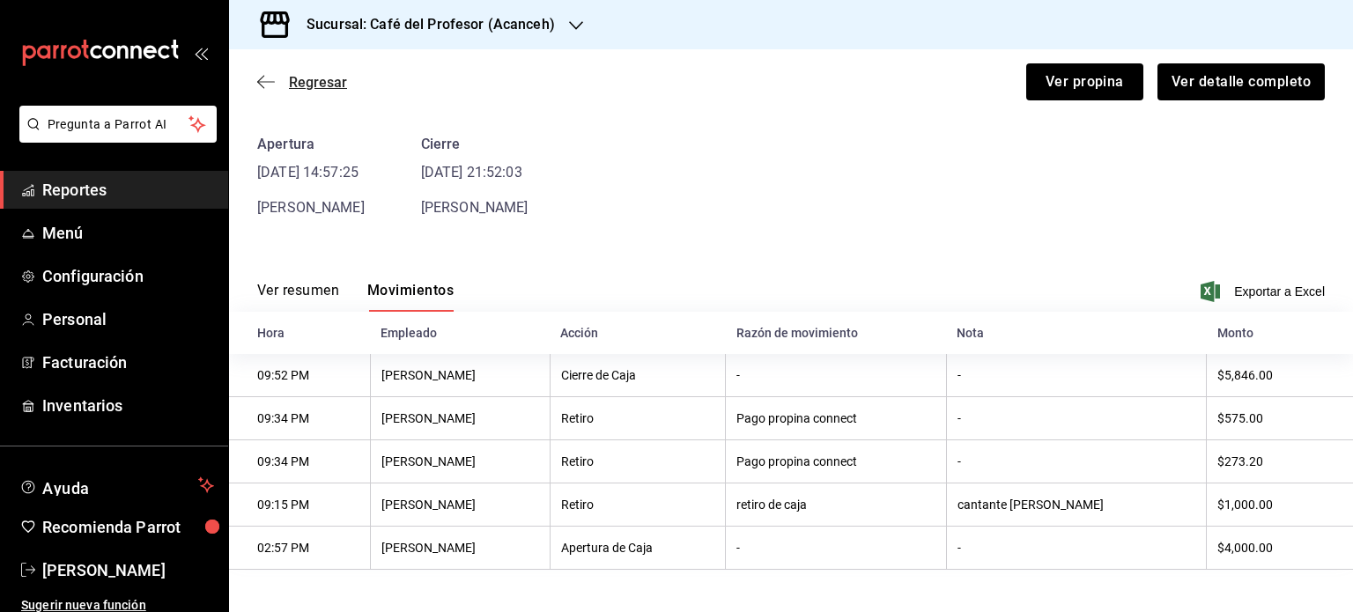
click at [294, 80] on span "Regresar" at bounding box center [318, 82] width 58 height 17
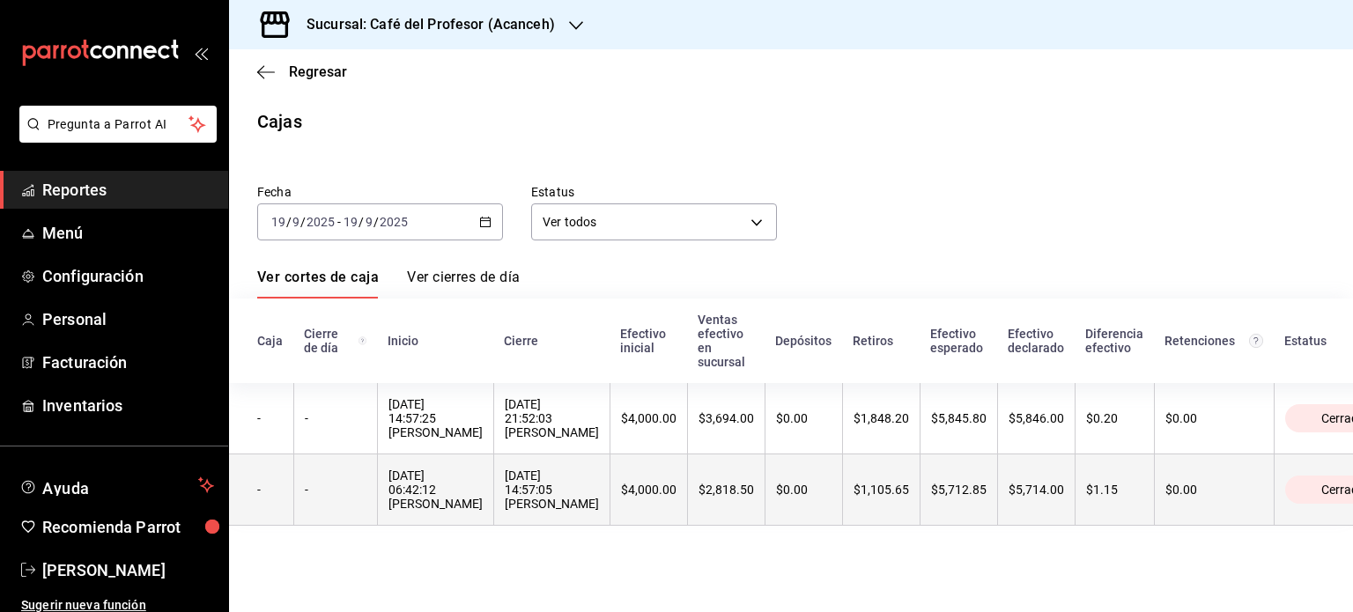
click at [532, 490] on div "[DATE] 14:57:05 [PERSON_NAME]" at bounding box center [552, 490] width 94 height 42
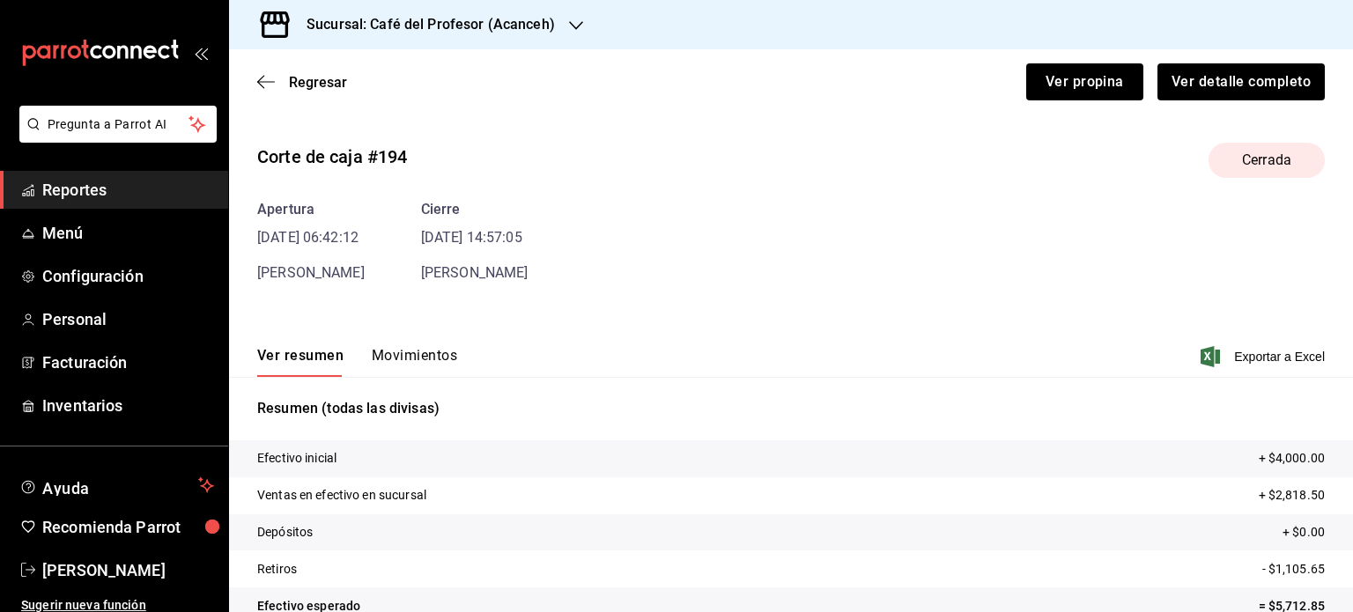
click at [374, 359] on button "Movimientos" at bounding box center [414, 362] width 85 height 30
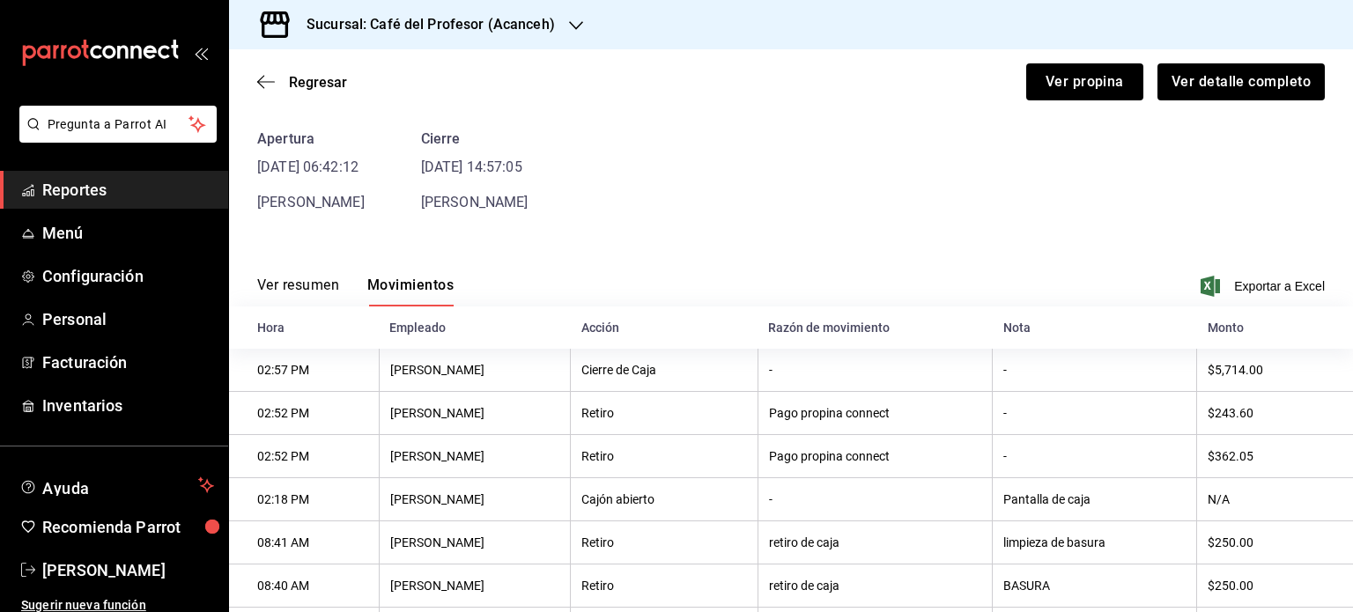
scroll to position [155, 0]
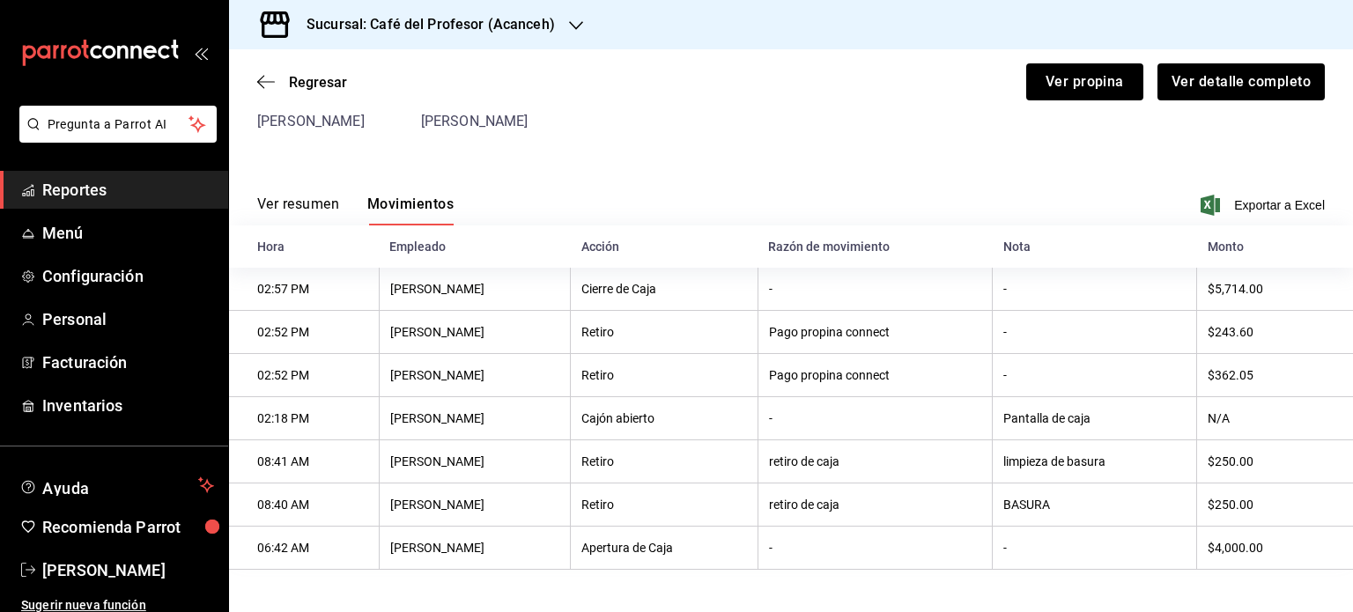
drag, startPoint x: 421, startPoint y: 433, endPoint x: 381, endPoint y: 448, distance: 42.7
drag, startPoint x: 381, startPoint y: 448, endPoint x: 920, endPoint y: 126, distance: 627.5
click at [920, 126] on div "Apertura [DATE] 06:42:12 [PERSON_NAME] [DATE] 14:57:05 [PERSON_NAME]" at bounding box center [791, 90] width 1068 height 85
click at [299, 85] on span "Regresar" at bounding box center [318, 82] width 58 height 17
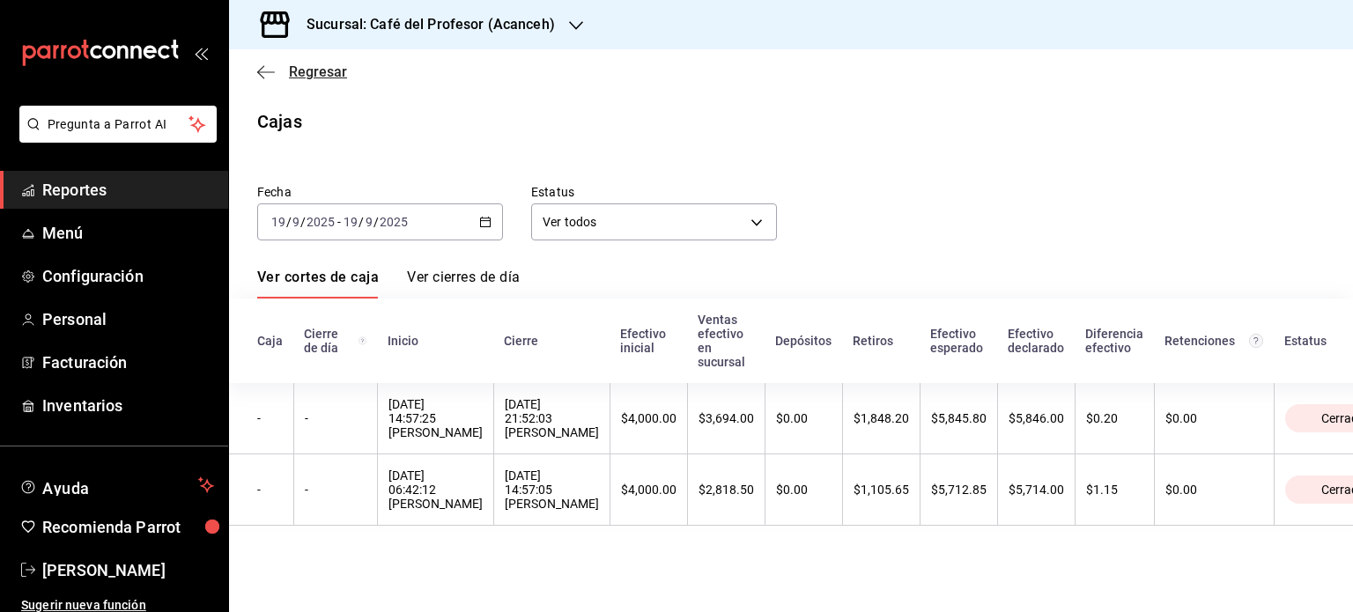
click at [310, 80] on span "Regresar" at bounding box center [318, 71] width 58 height 17
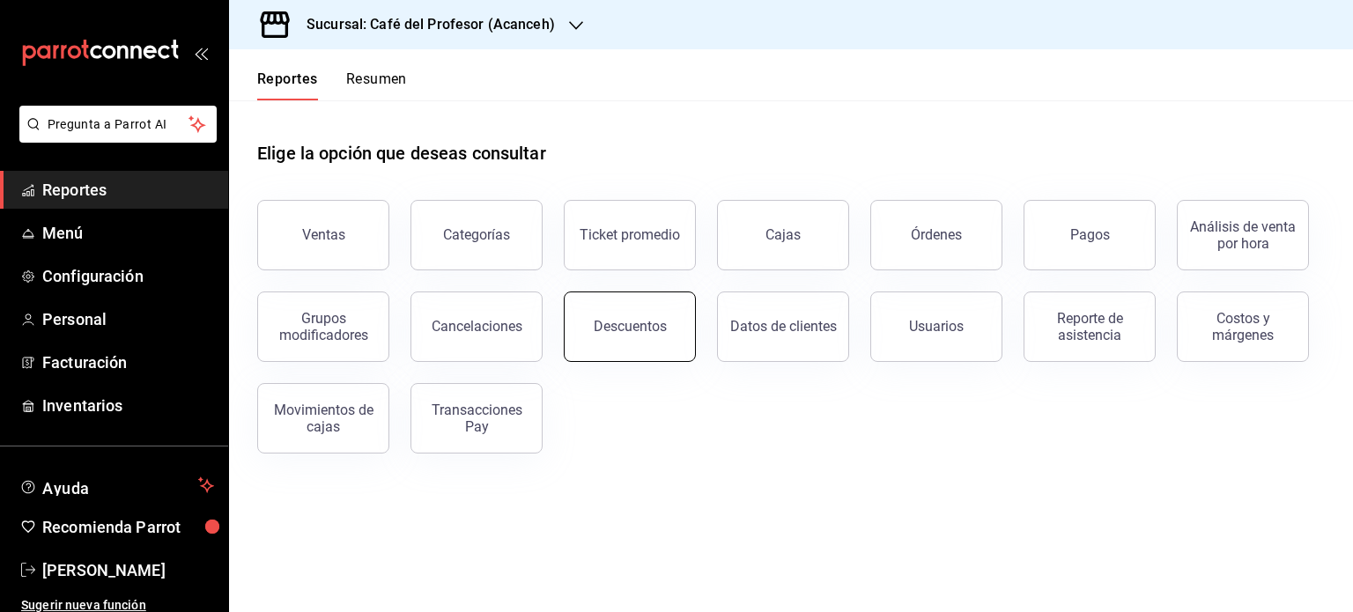
click at [620, 299] on button "Descuentos" at bounding box center [630, 327] width 132 height 70
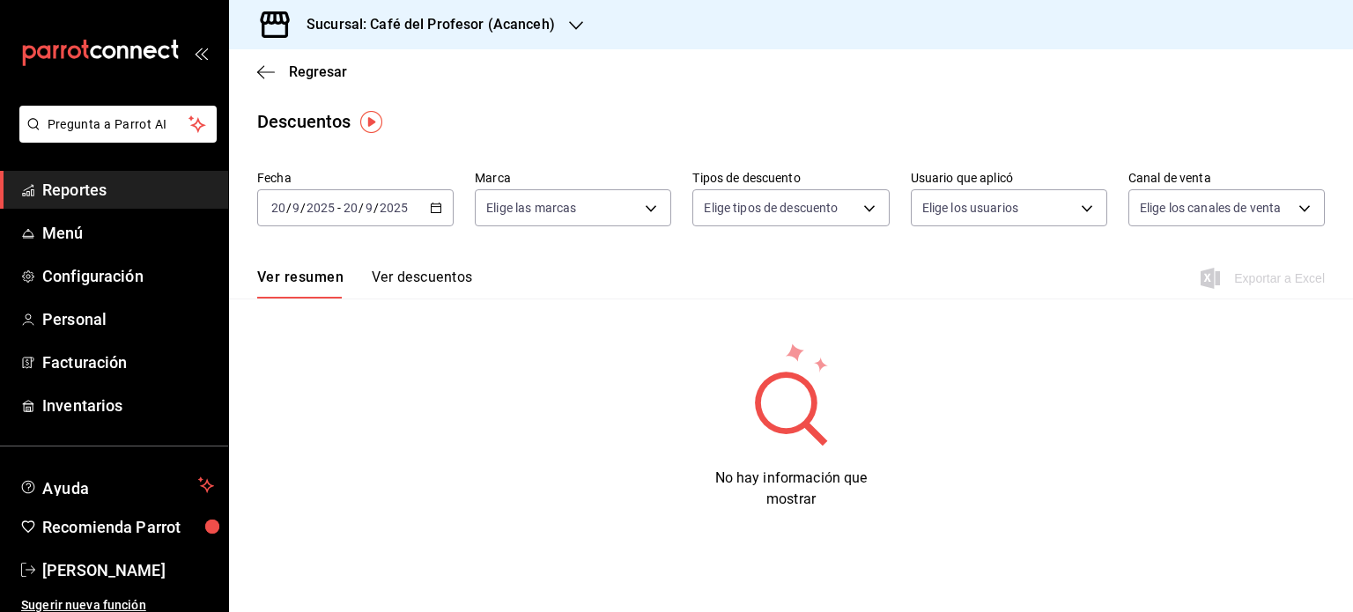
click at [435, 204] on icon "button" at bounding box center [436, 208] width 12 height 12
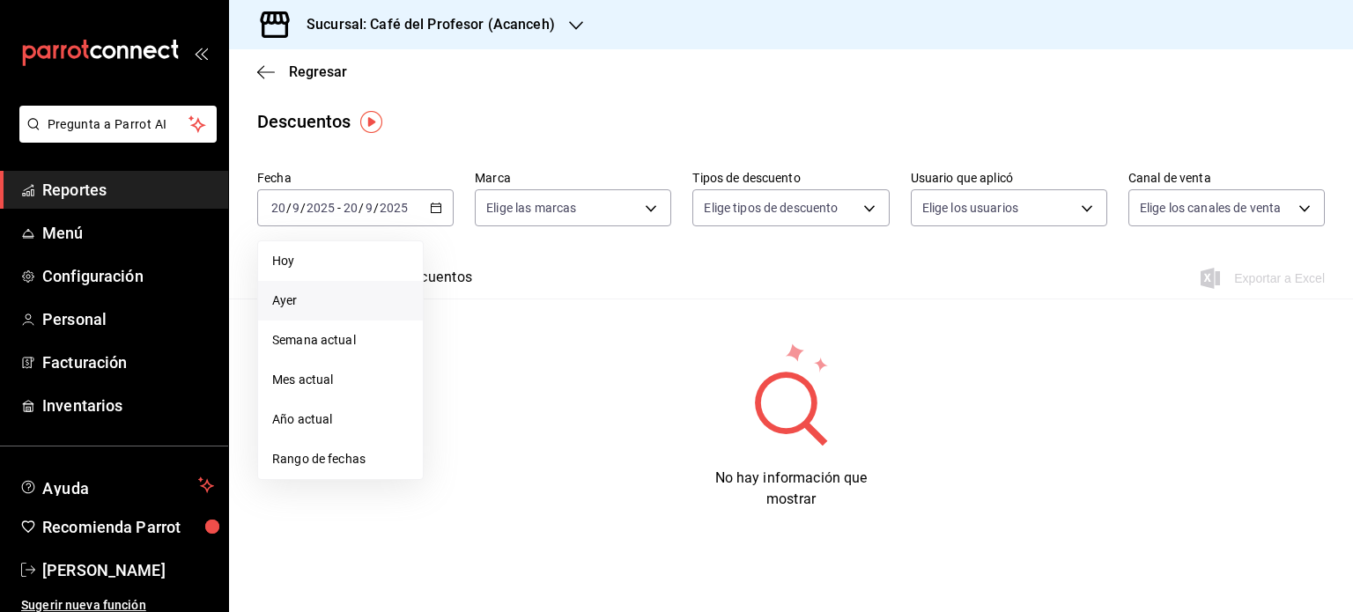
click at [321, 296] on span "Ayer" at bounding box center [340, 301] width 137 height 19
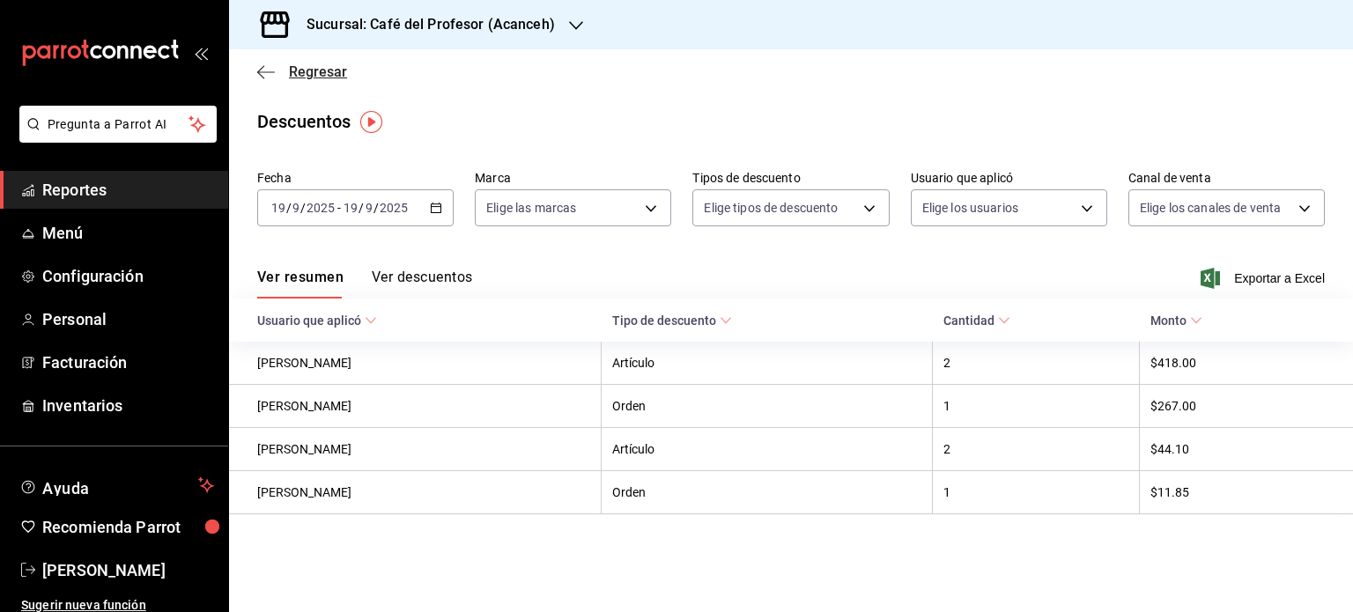
click at [271, 68] on icon "button" at bounding box center [266, 72] width 18 height 16
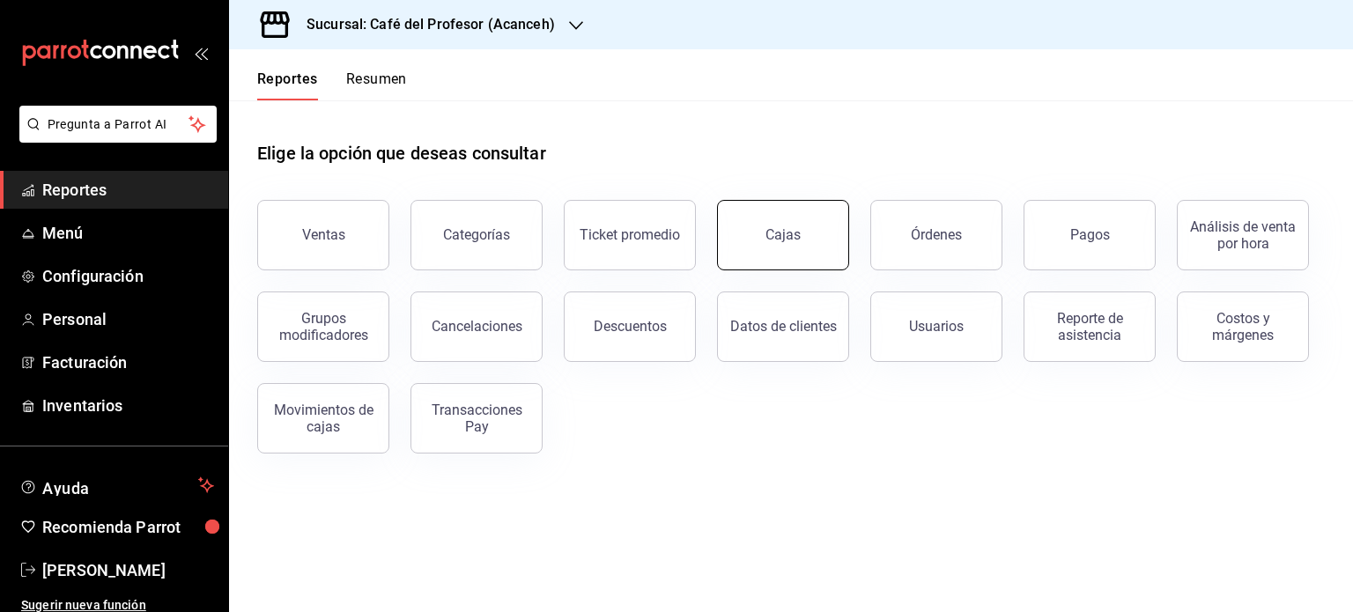
click at [766, 223] on link "Cajas" at bounding box center [783, 235] width 132 height 70
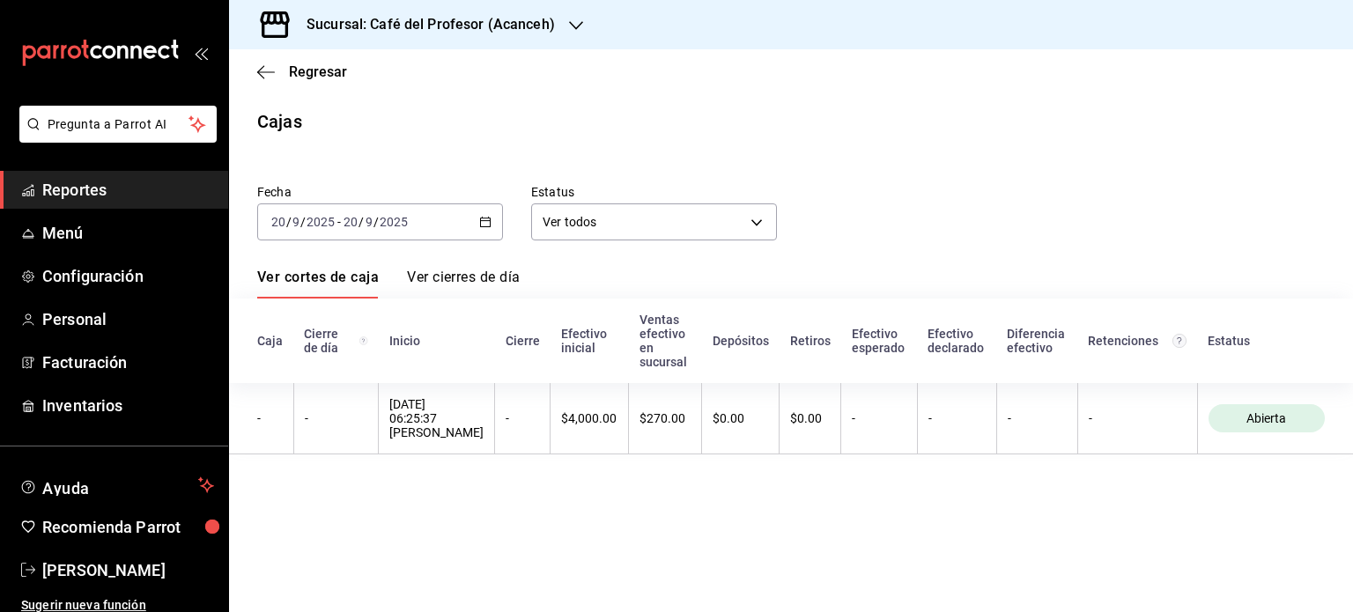
click at [481, 221] on icon "button" at bounding box center [485, 222] width 12 height 12
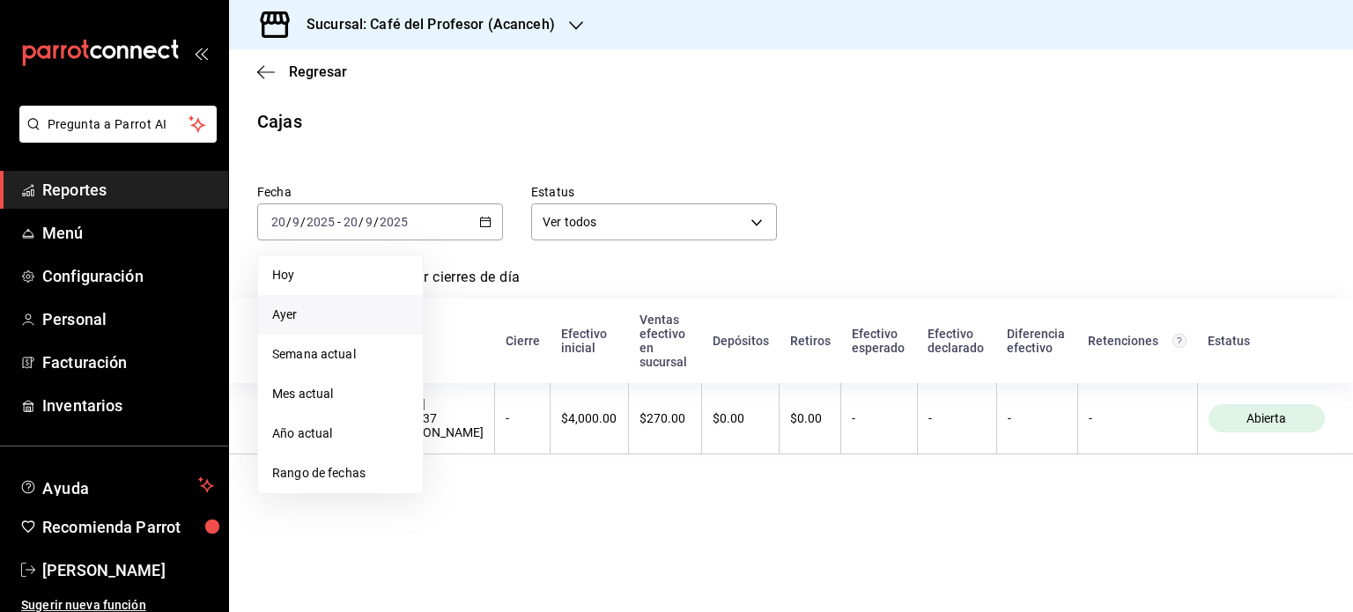
click at [314, 317] on span "Ayer" at bounding box center [340, 315] width 137 height 19
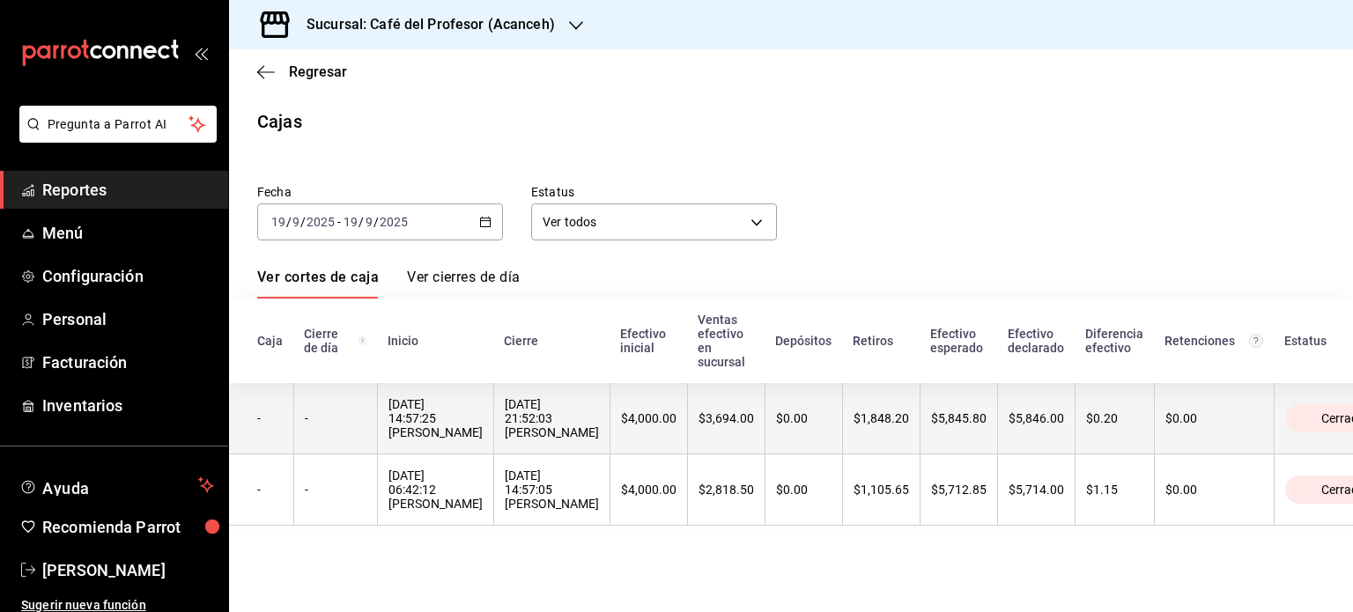
click at [621, 419] on div "$4,000.00" at bounding box center [649, 418] width 56 height 14
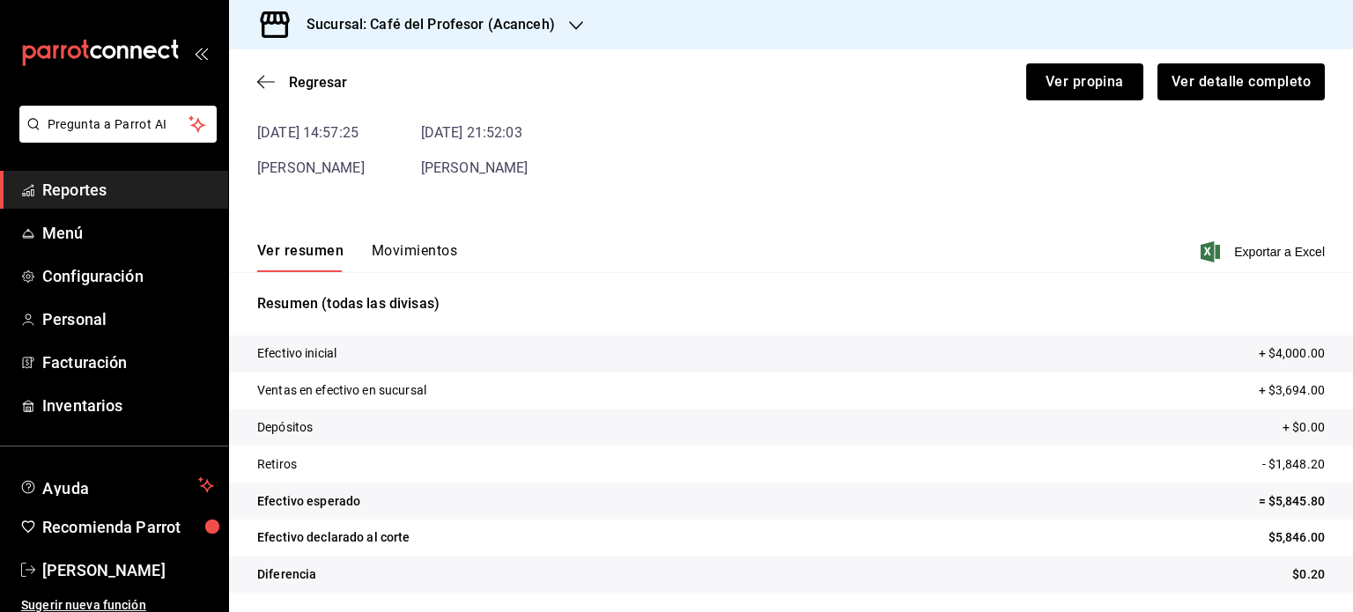
scroll to position [107, 0]
click at [428, 251] on button "Movimientos" at bounding box center [414, 256] width 85 height 30
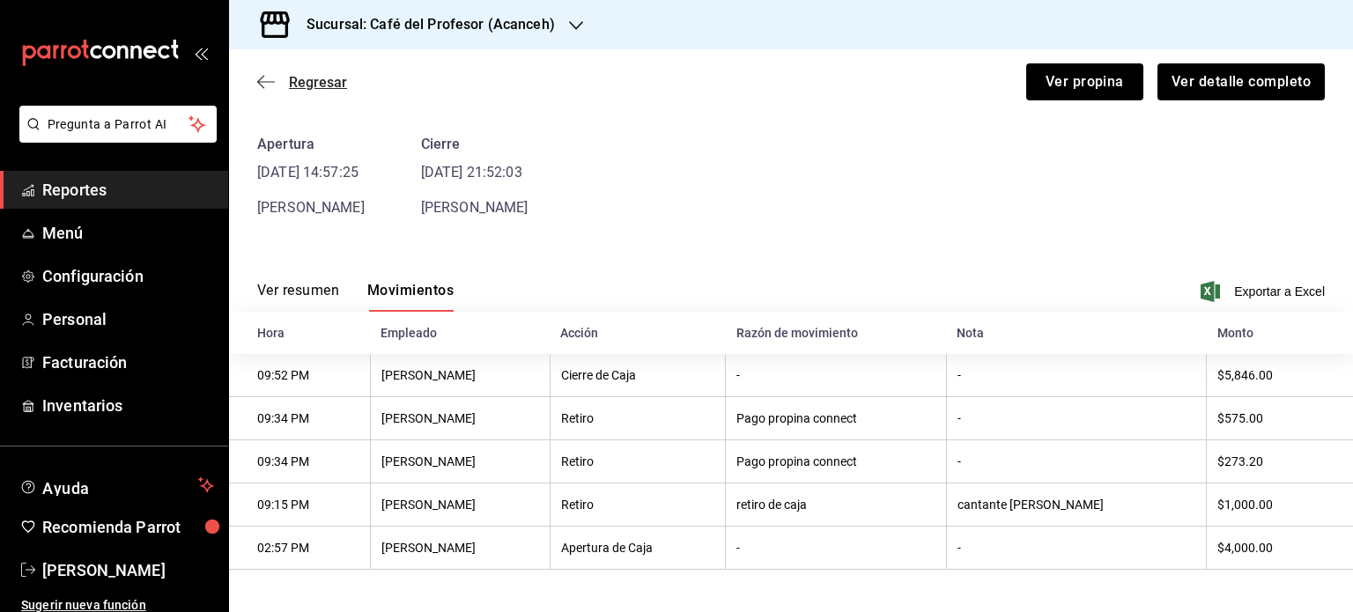
click at [289, 76] on span "Regresar" at bounding box center [318, 82] width 58 height 17
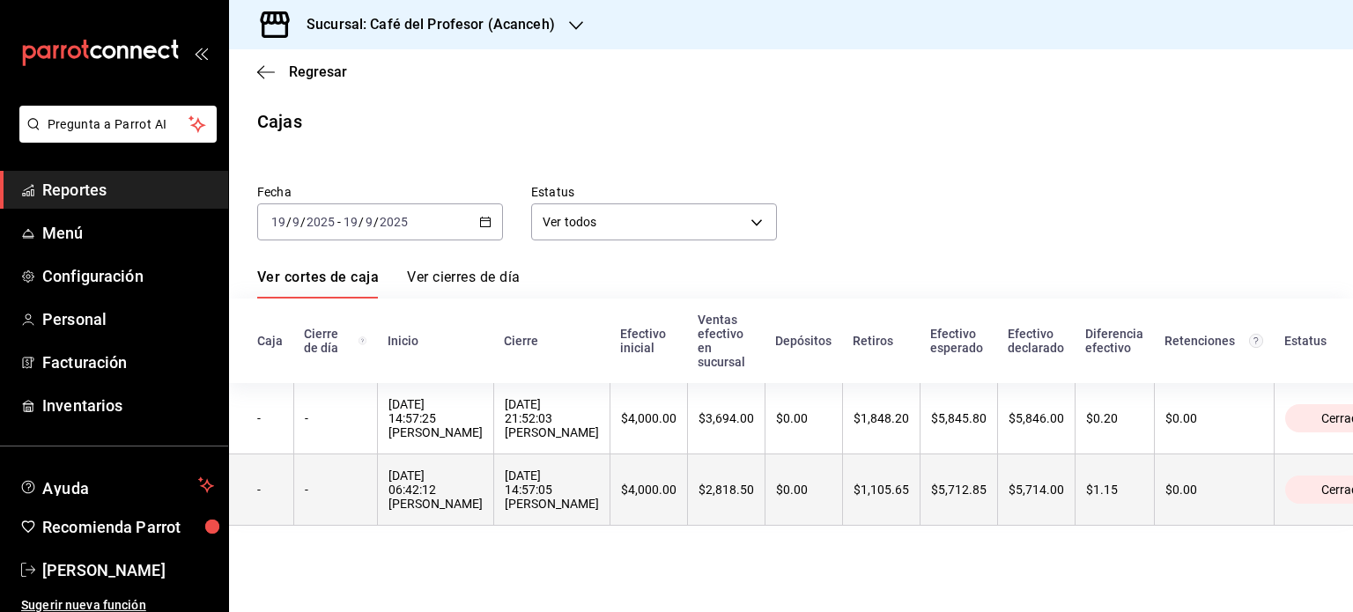
click at [610, 489] on th "$4,000.00" at bounding box center [649, 490] width 78 height 71
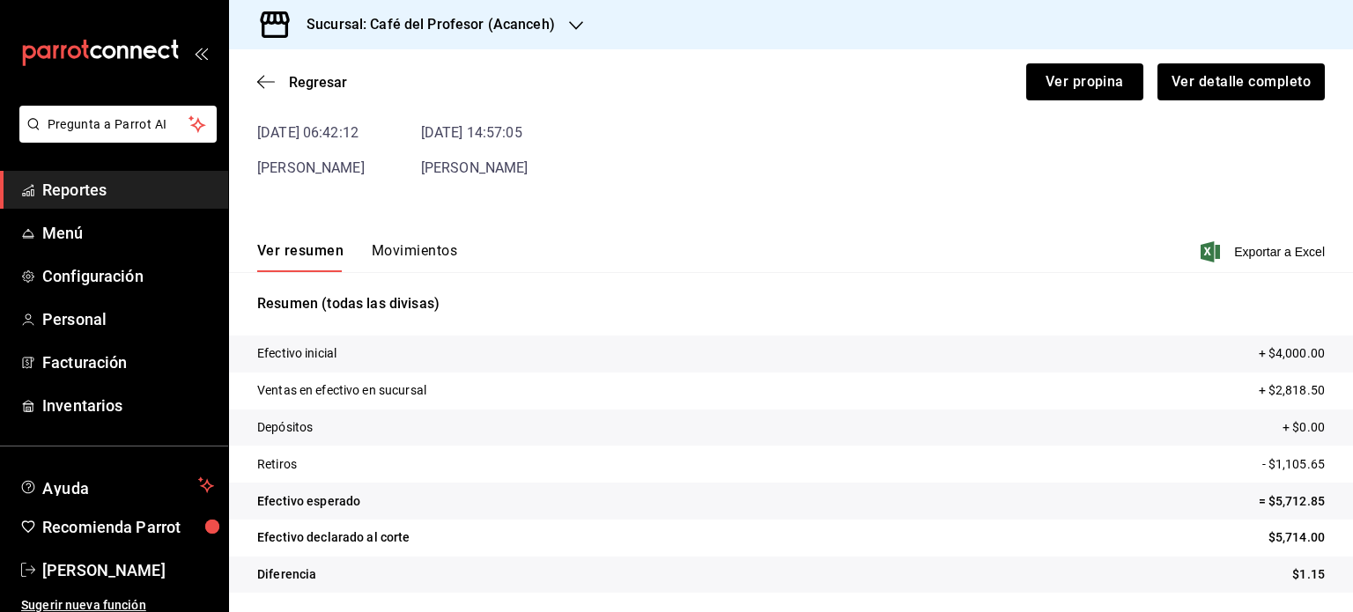
scroll to position [107, 0]
click at [440, 246] on button "Movimientos" at bounding box center [414, 256] width 85 height 30
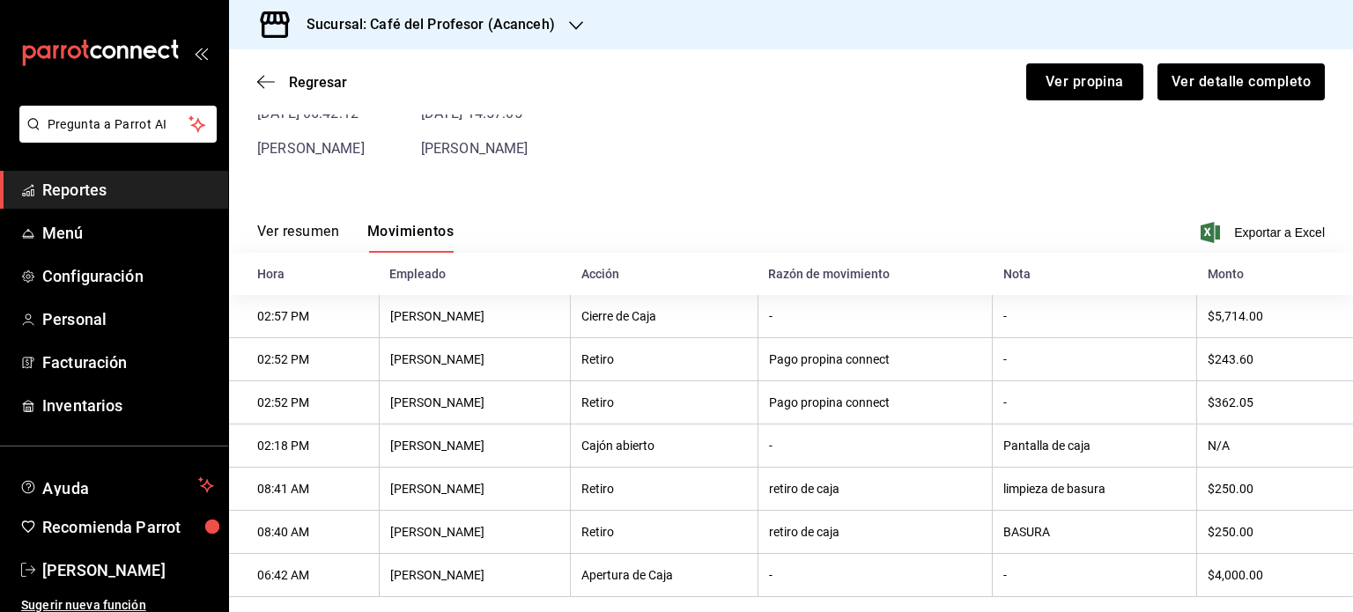
scroll to position [155, 0]
